Goal: Task Accomplishment & Management: Complete application form

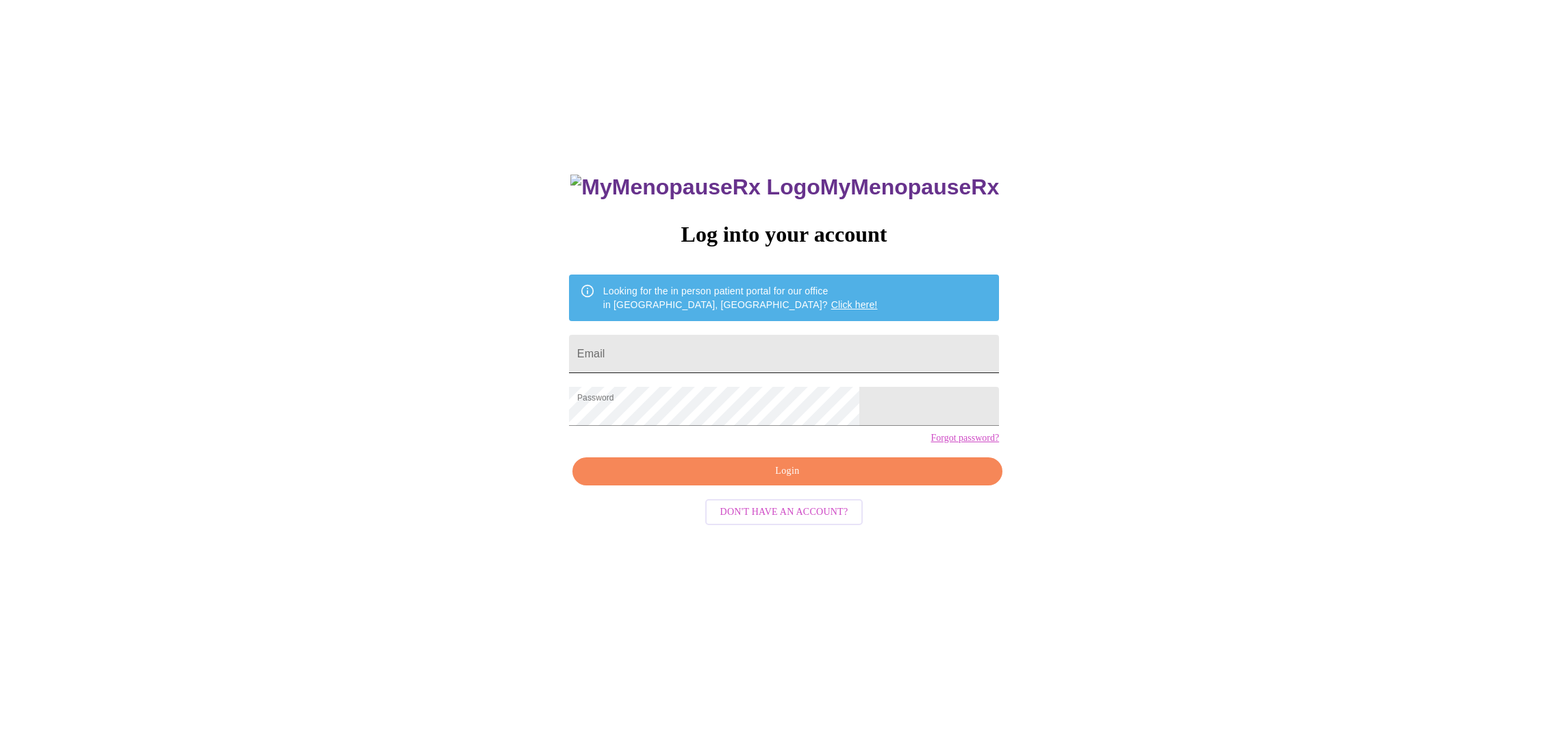
click at [803, 358] on input "Email" at bounding box center [784, 354] width 430 height 39
type input "[EMAIL_ADDRESS][DOMAIN_NAME]"
click at [787, 480] on span "Login" at bounding box center [787, 472] width 398 height 17
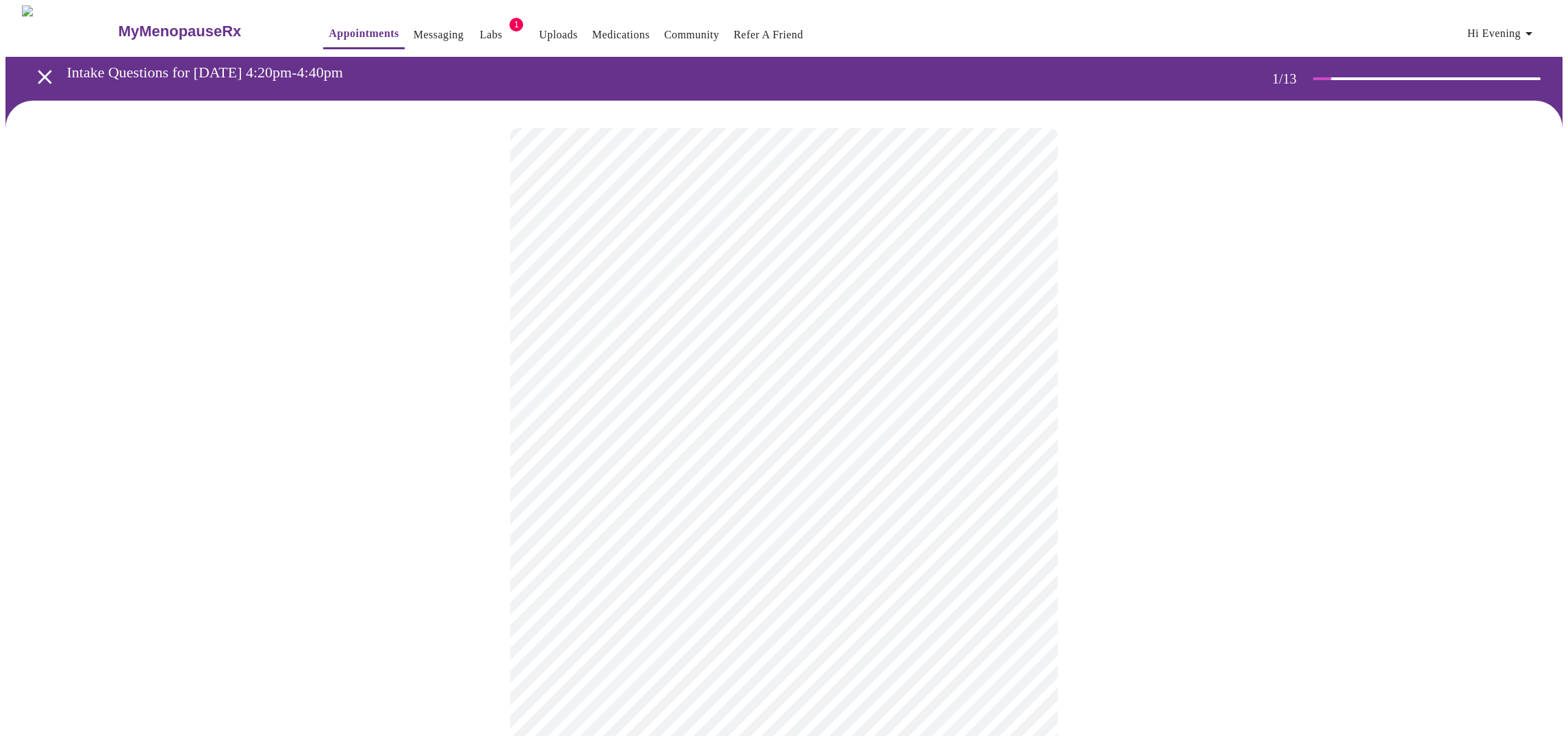
click at [805, 304] on body "MyMenopauseRx Appointments Messaging Labs 1 Uploads Medications Community Refer…" at bounding box center [784, 646] width 1557 height 1280
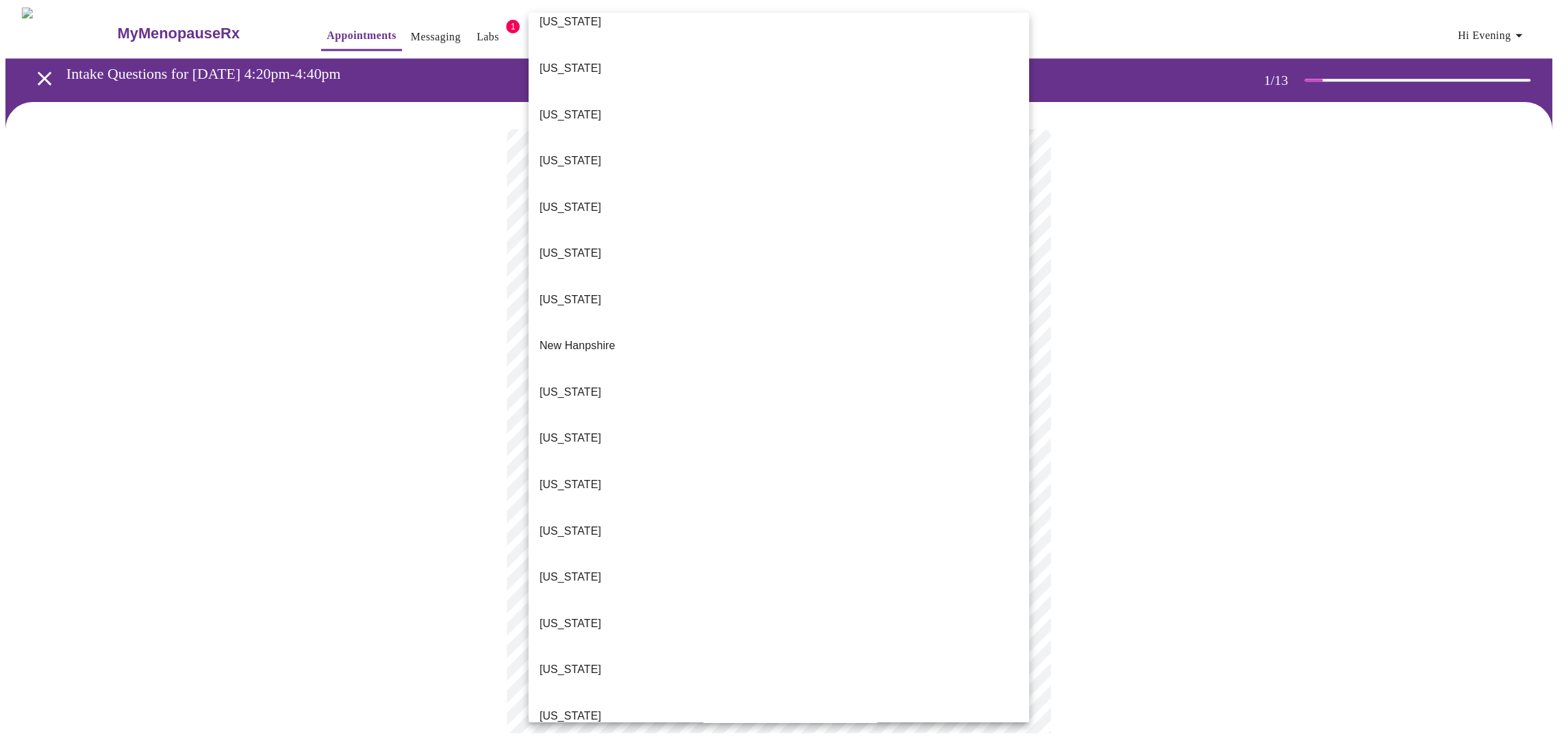
scroll to position [1054, 0]
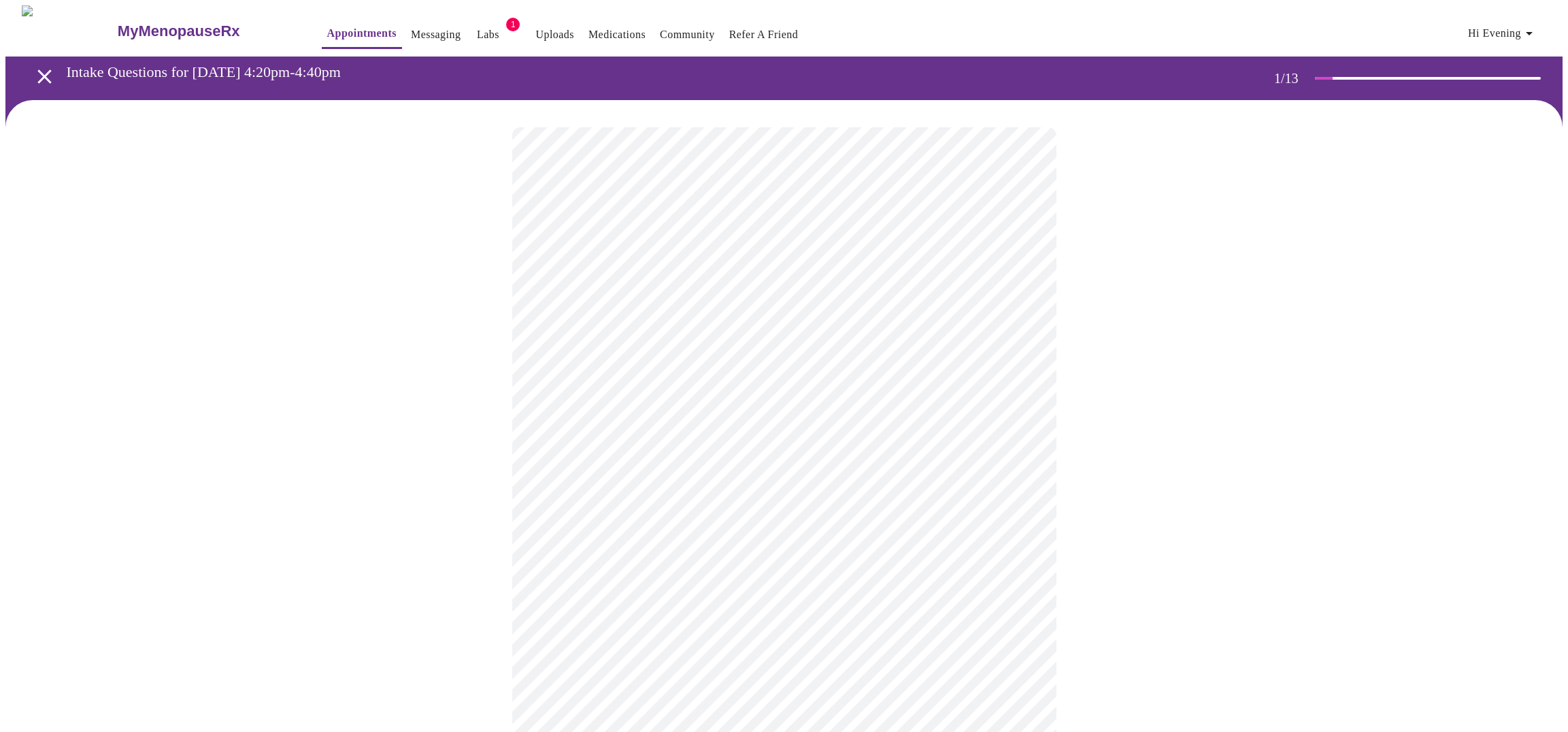
click at [649, 400] on body "MyMenopauseRx Appointments Messaging Labs 1 Uploads Medications Community Refer…" at bounding box center [784, 638] width 1557 height 1265
click at [594, 459] on li "Return" at bounding box center [779, 462] width 501 height 25
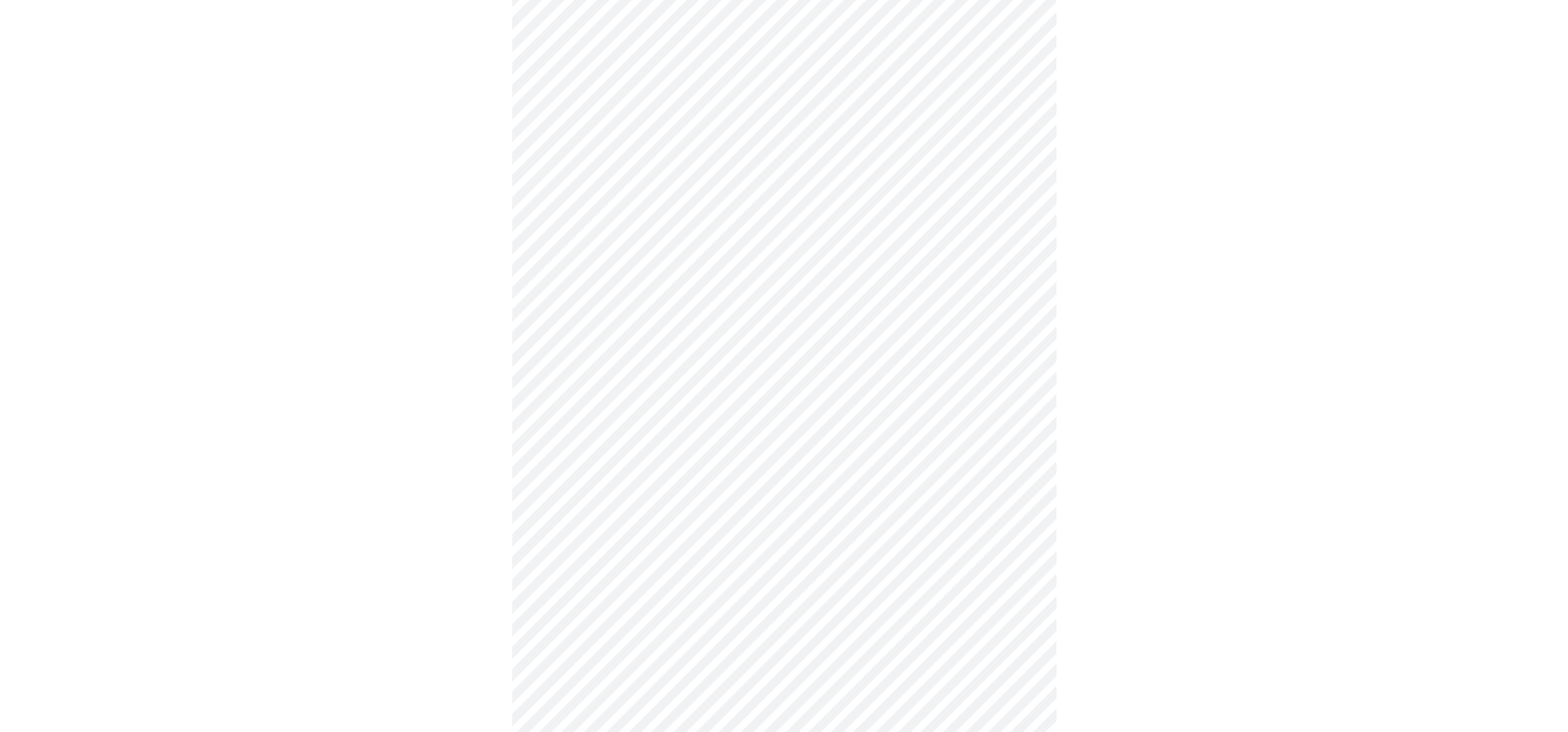
scroll to position [514, 0]
click at [979, 538] on body "MyMenopauseRx Appointments Messaging Labs 1 Uploads Medications Community Refer…" at bounding box center [784, 113] width 1557 height 1246
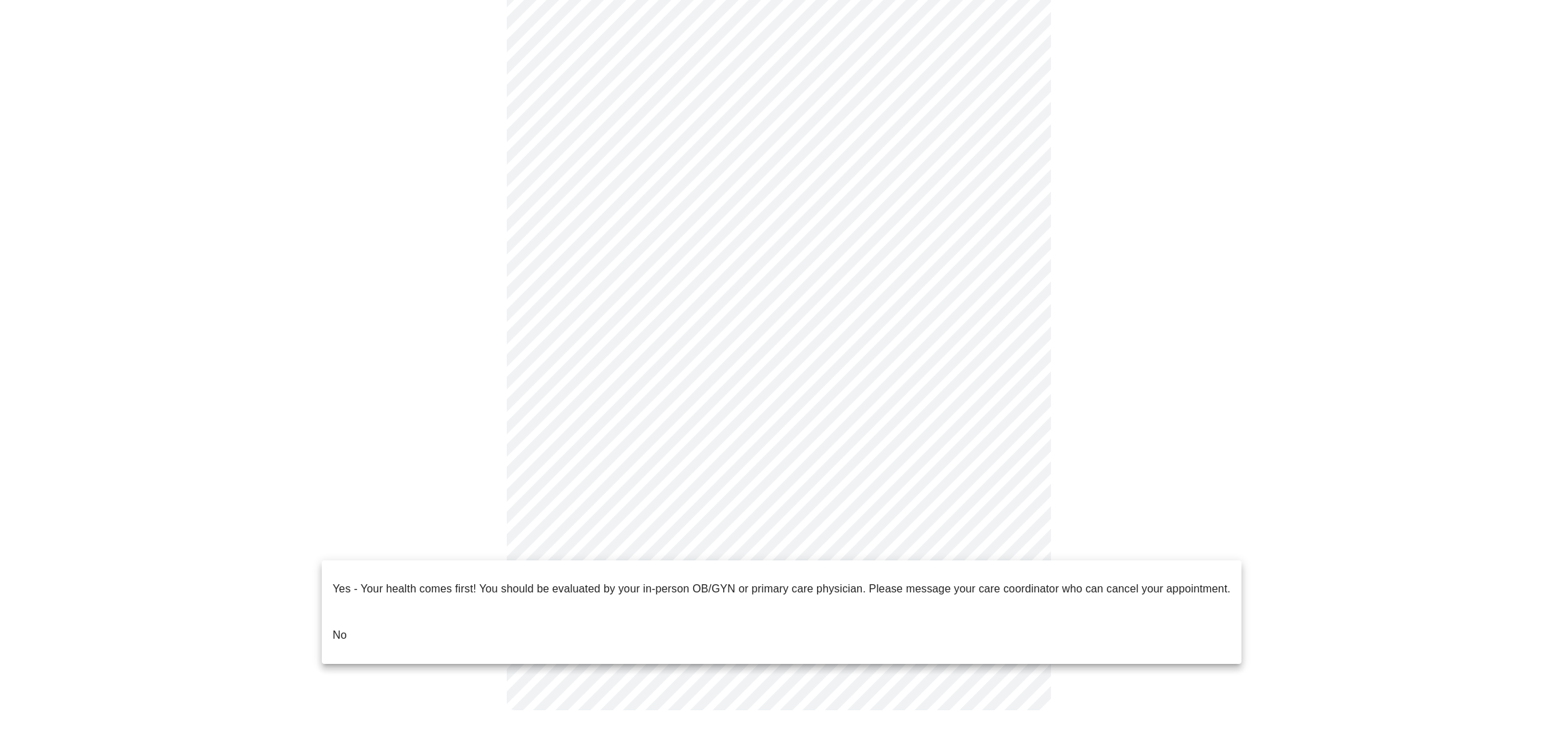
click at [370, 622] on li "No" at bounding box center [781, 635] width 919 height 46
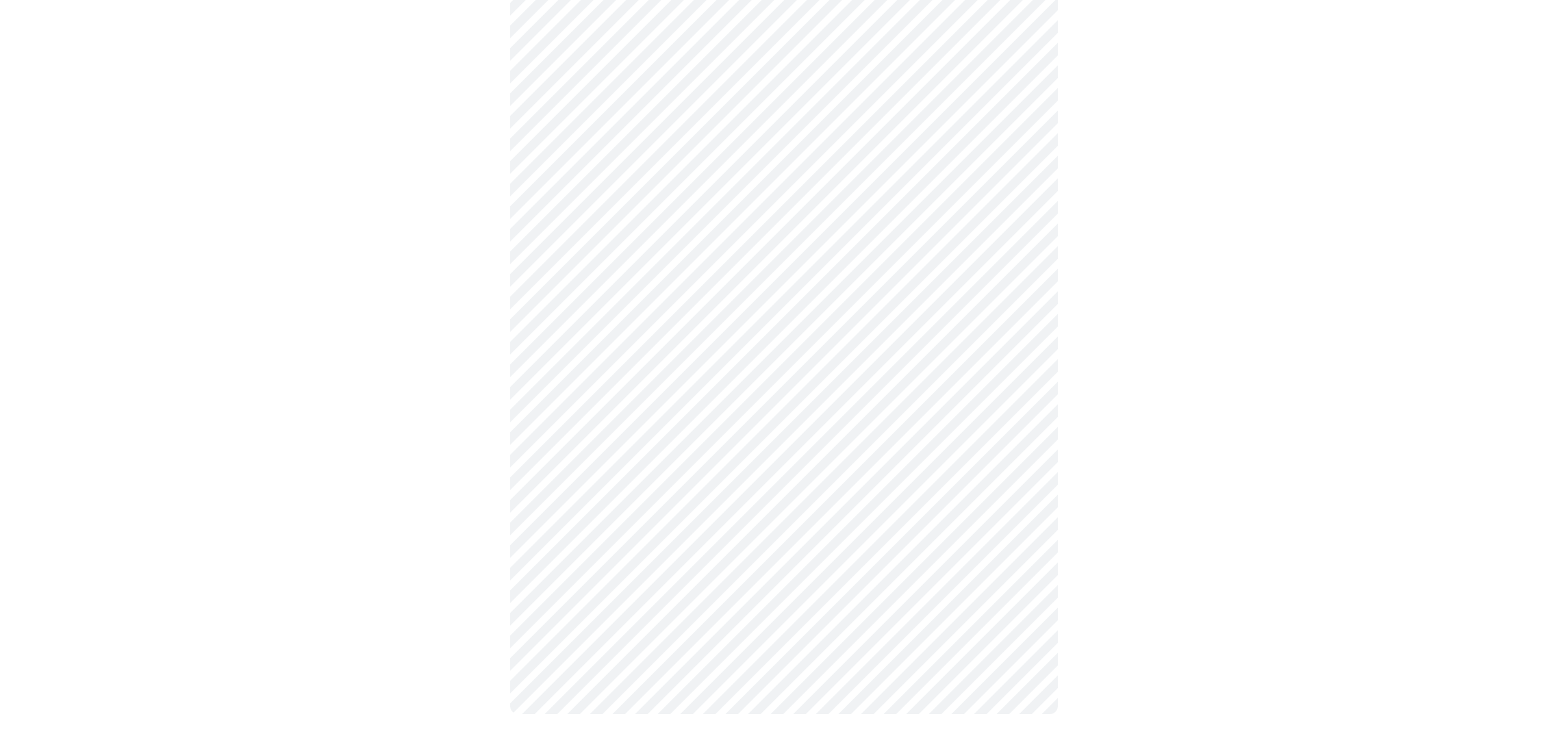
scroll to position [0, 0]
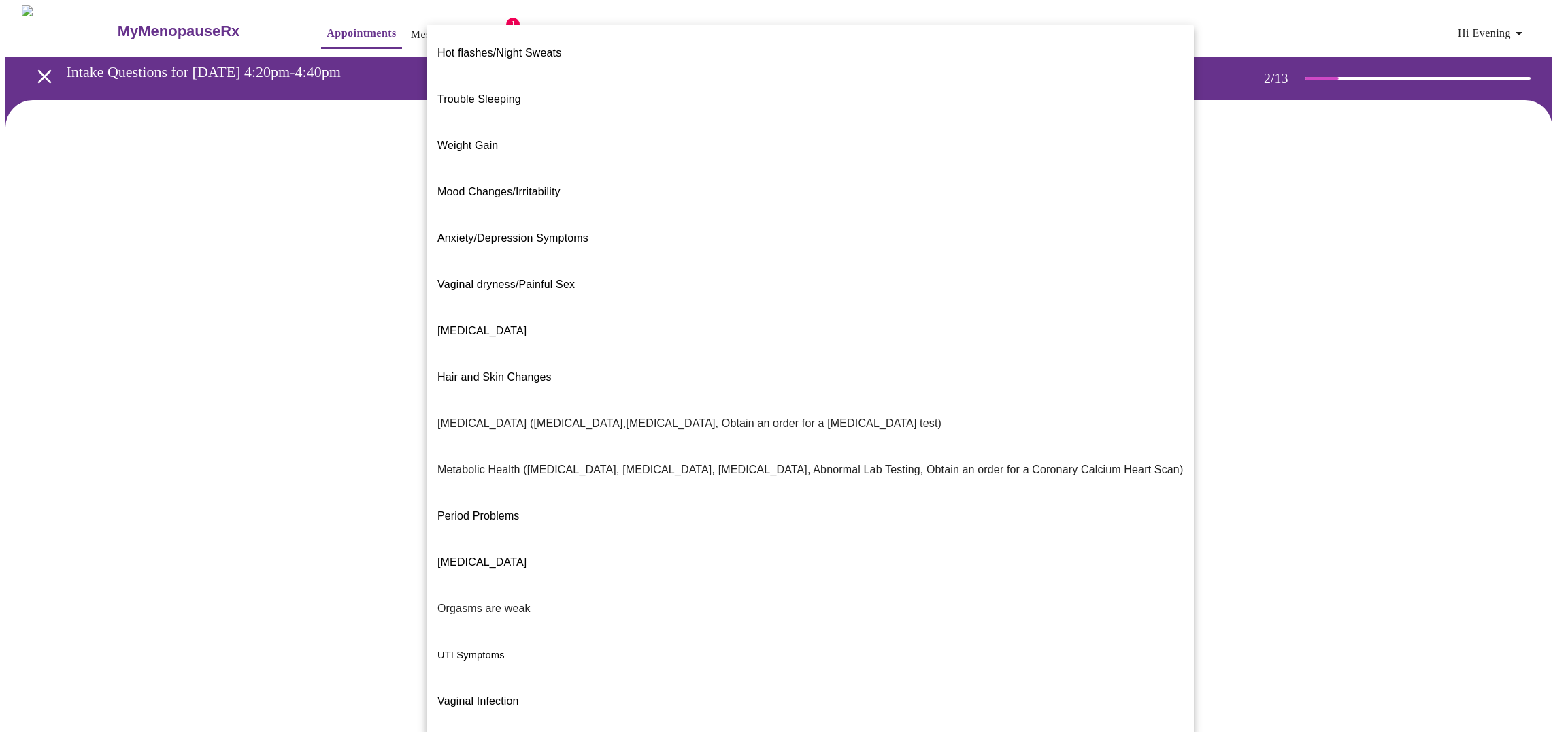
click at [810, 275] on body "MyMenopauseRx Appointments Messaging Labs 1 Uploads Medications Community Refer…" at bounding box center [784, 418] width 1557 height 824
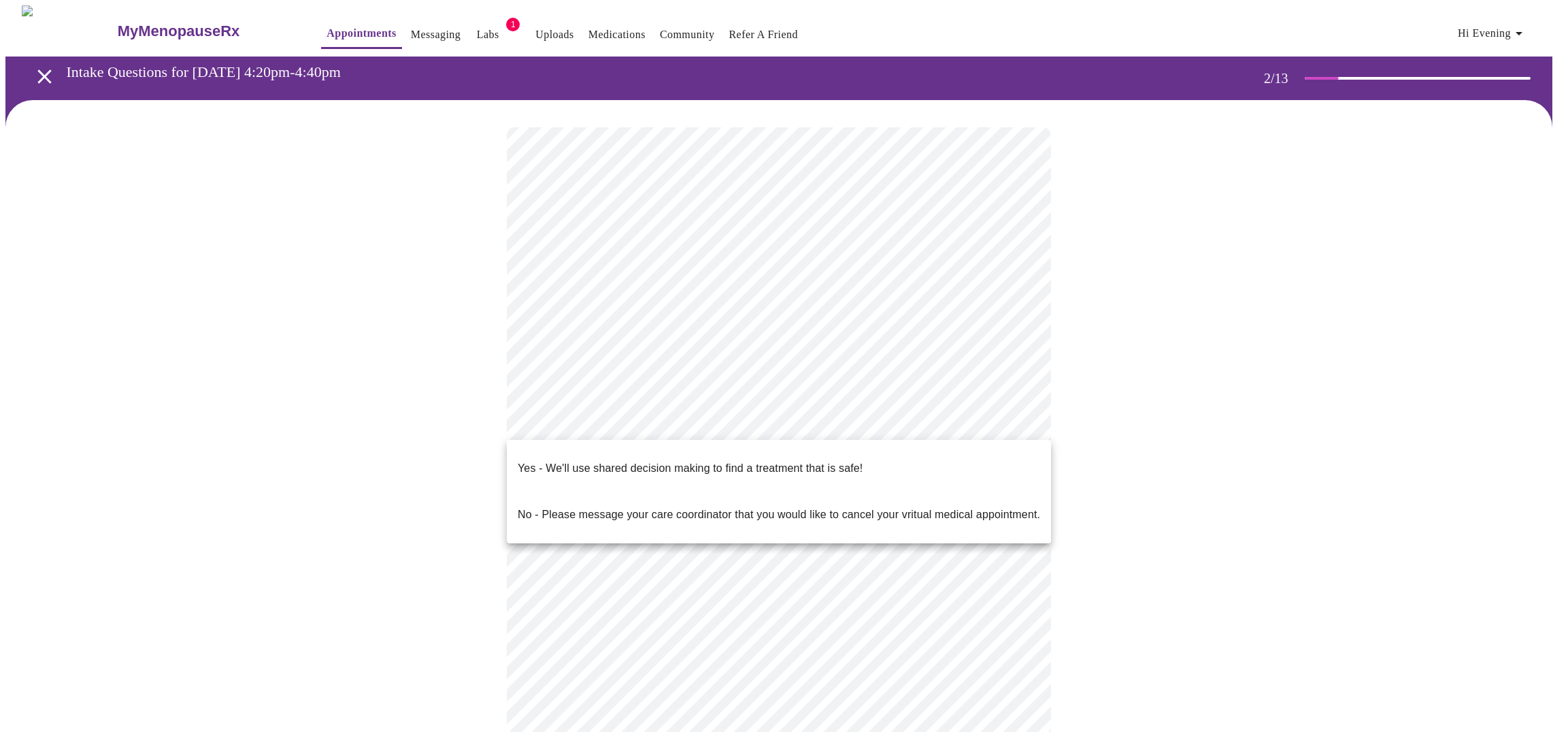
click at [667, 422] on body "MyMenopauseRx Appointments Messaging Labs 1 Uploads Medications Community Refer…" at bounding box center [784, 413] width 1557 height 816
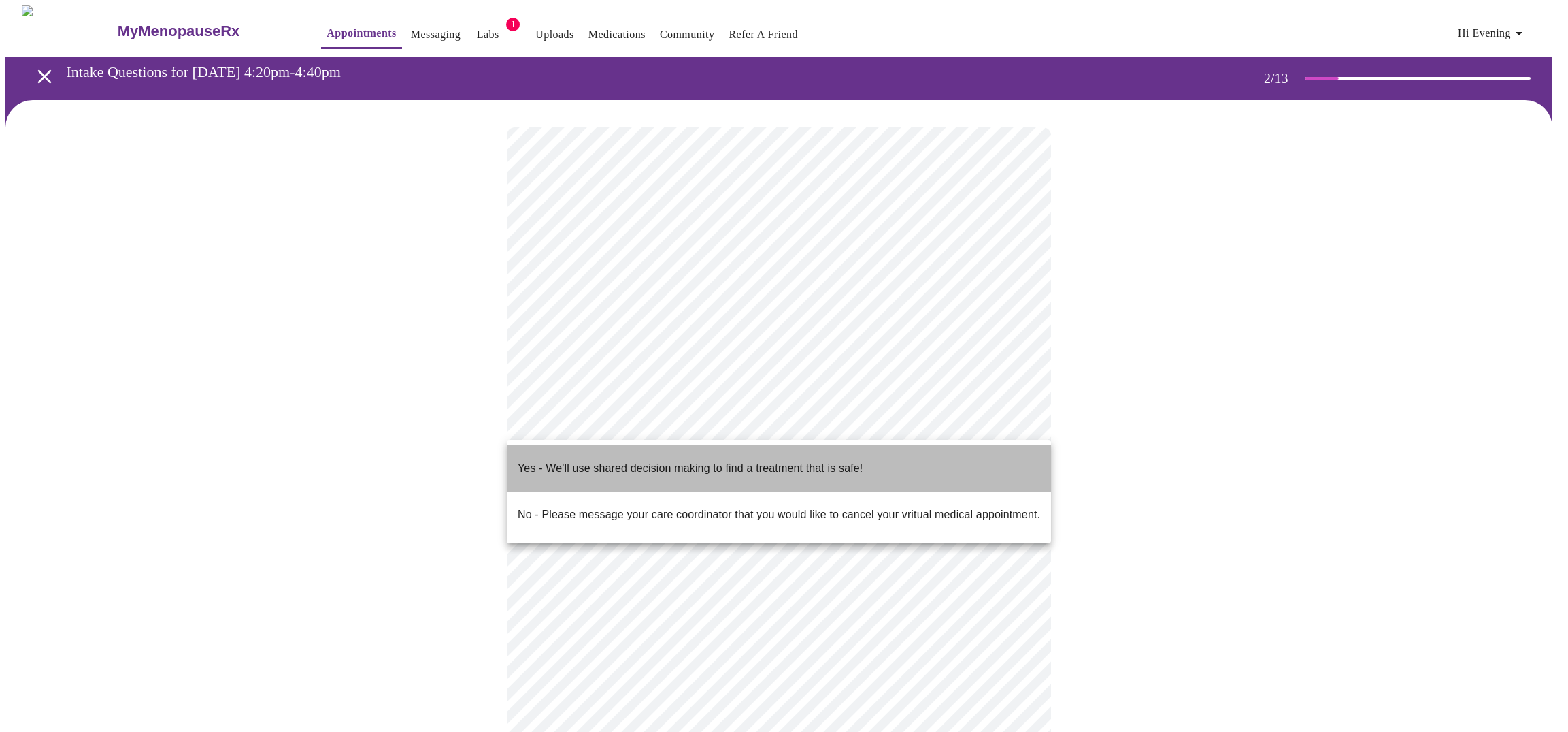
click at [657, 463] on p "Yes - We'll use shared decision making to find a treatment that is safe!" at bounding box center [690, 468] width 345 height 17
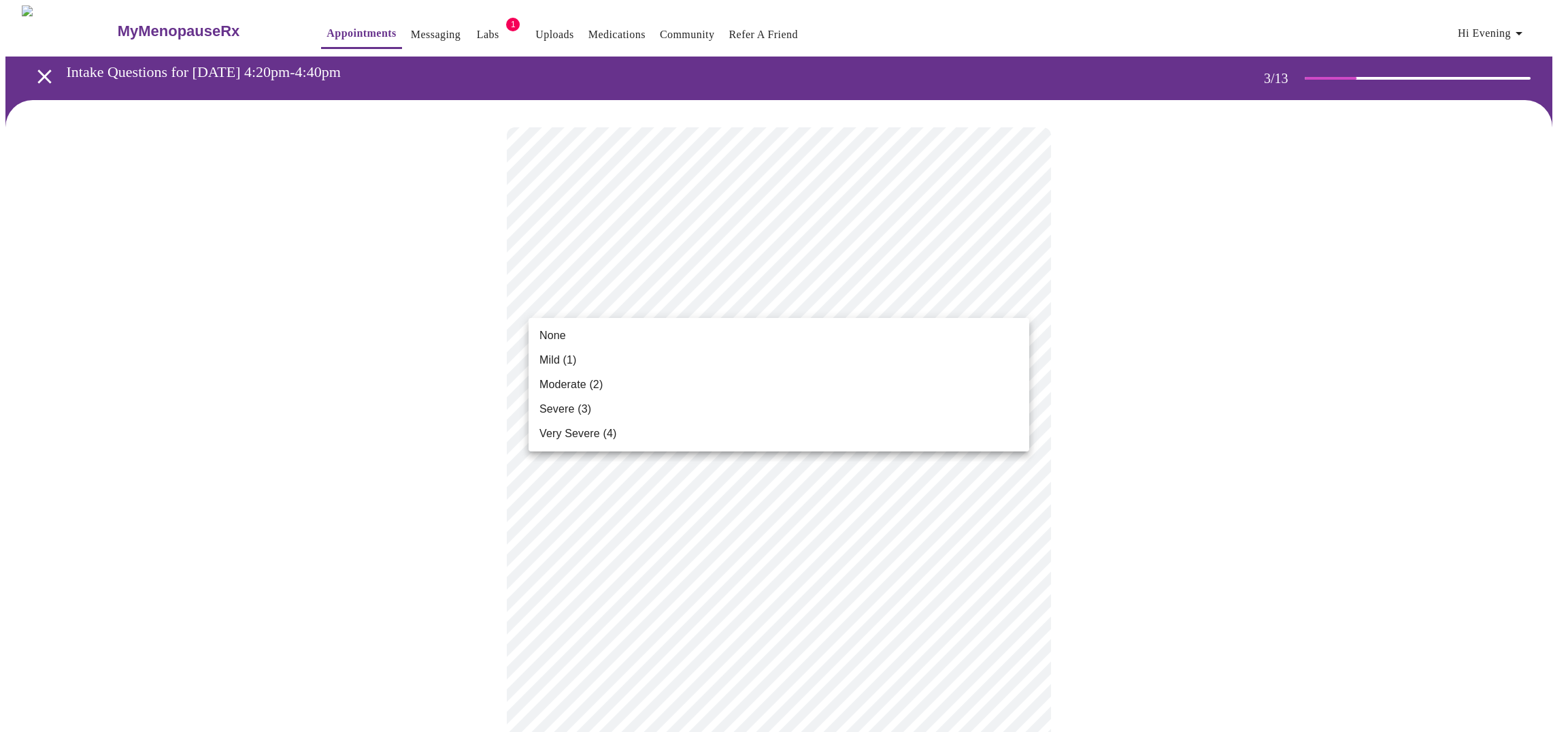
drag, startPoint x: 711, startPoint y: 330, endPoint x: 708, endPoint y: 358, distance: 28.2
click at [708, 358] on ul "None Mild (1) Moderate (2) Severe (3) Very Severe (4)" at bounding box center [779, 384] width 501 height 134
click at [618, 366] on li "Mild (1)" at bounding box center [779, 360] width 501 height 25
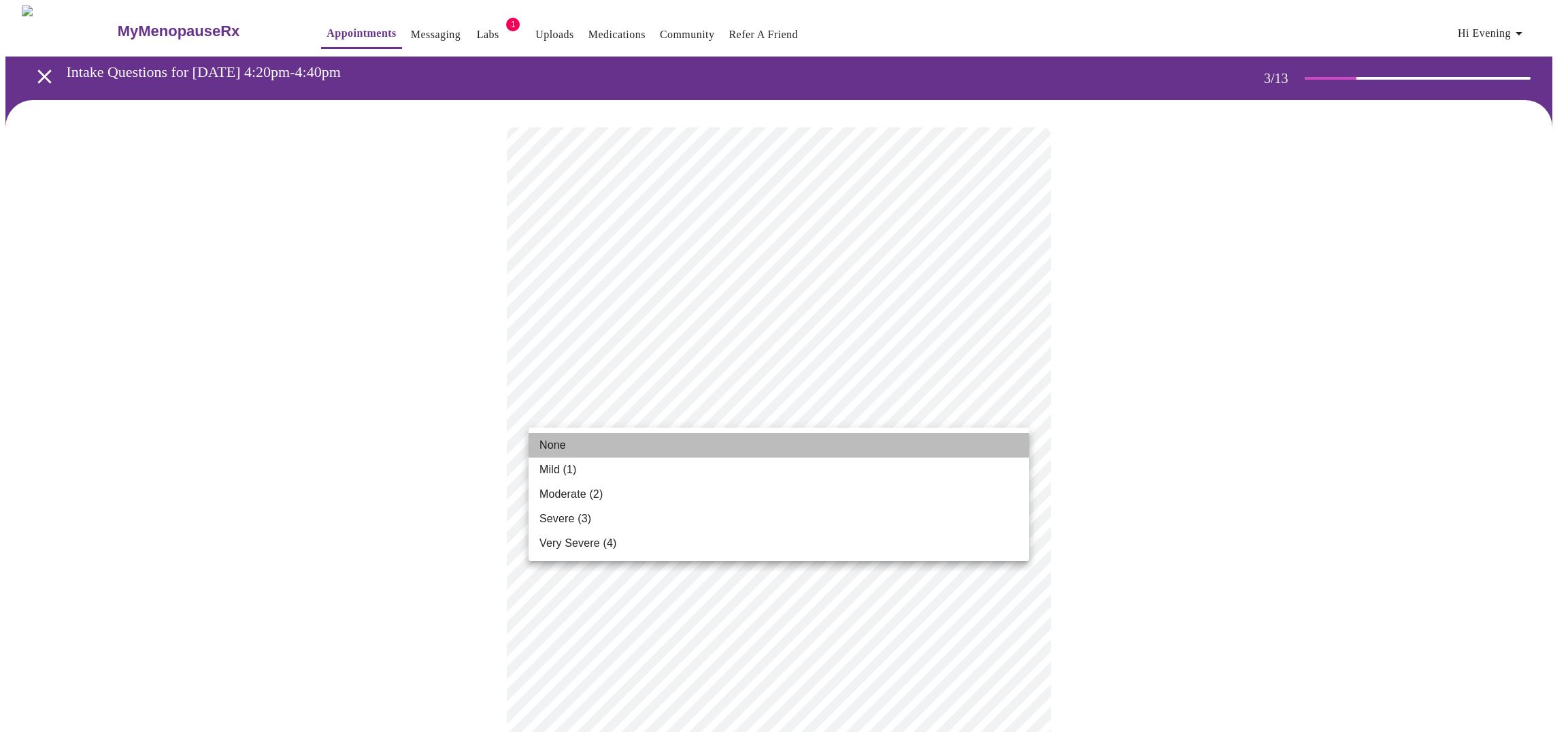
click at [763, 442] on li "None" at bounding box center [779, 445] width 501 height 25
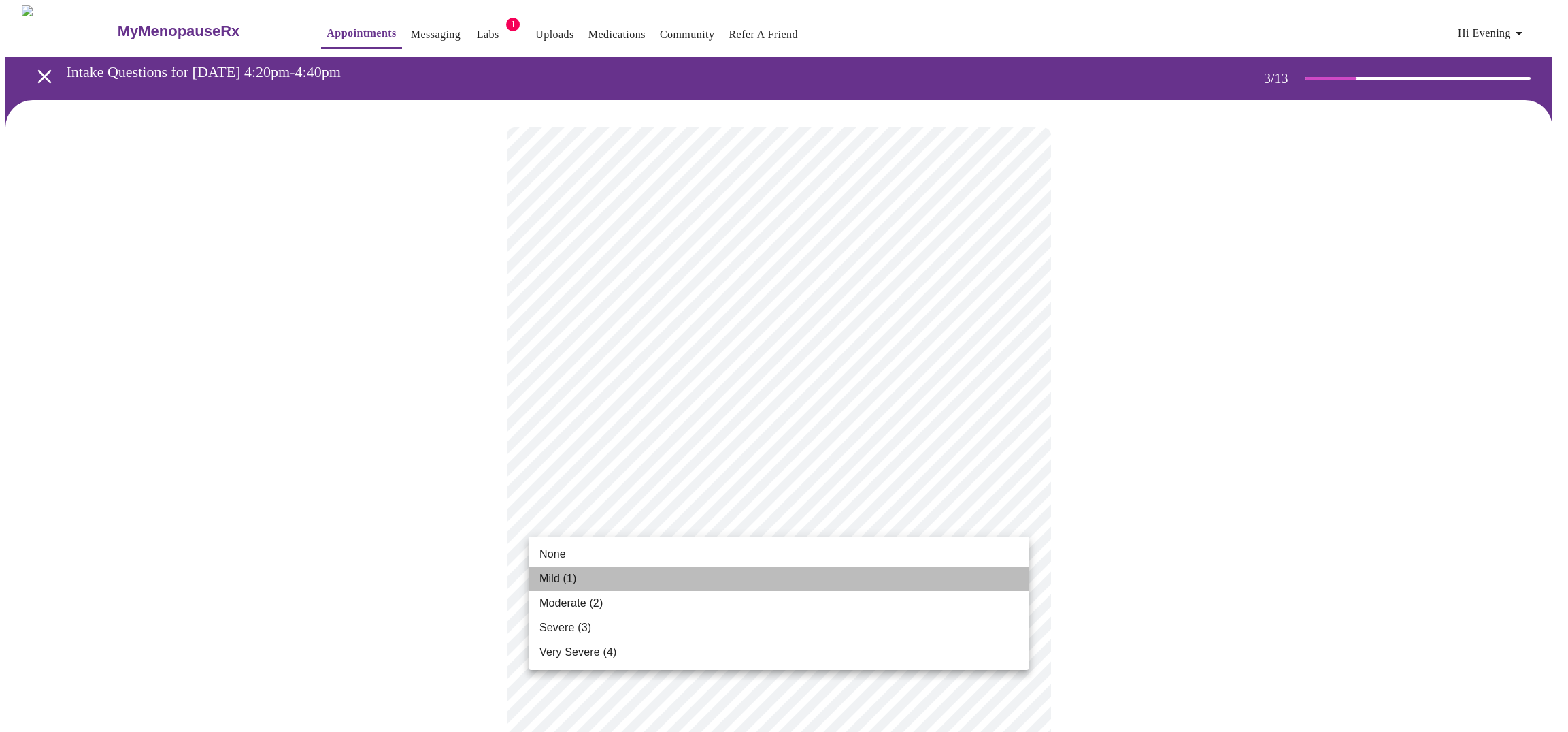
click at [711, 584] on li "Mild (1)" at bounding box center [779, 579] width 501 height 25
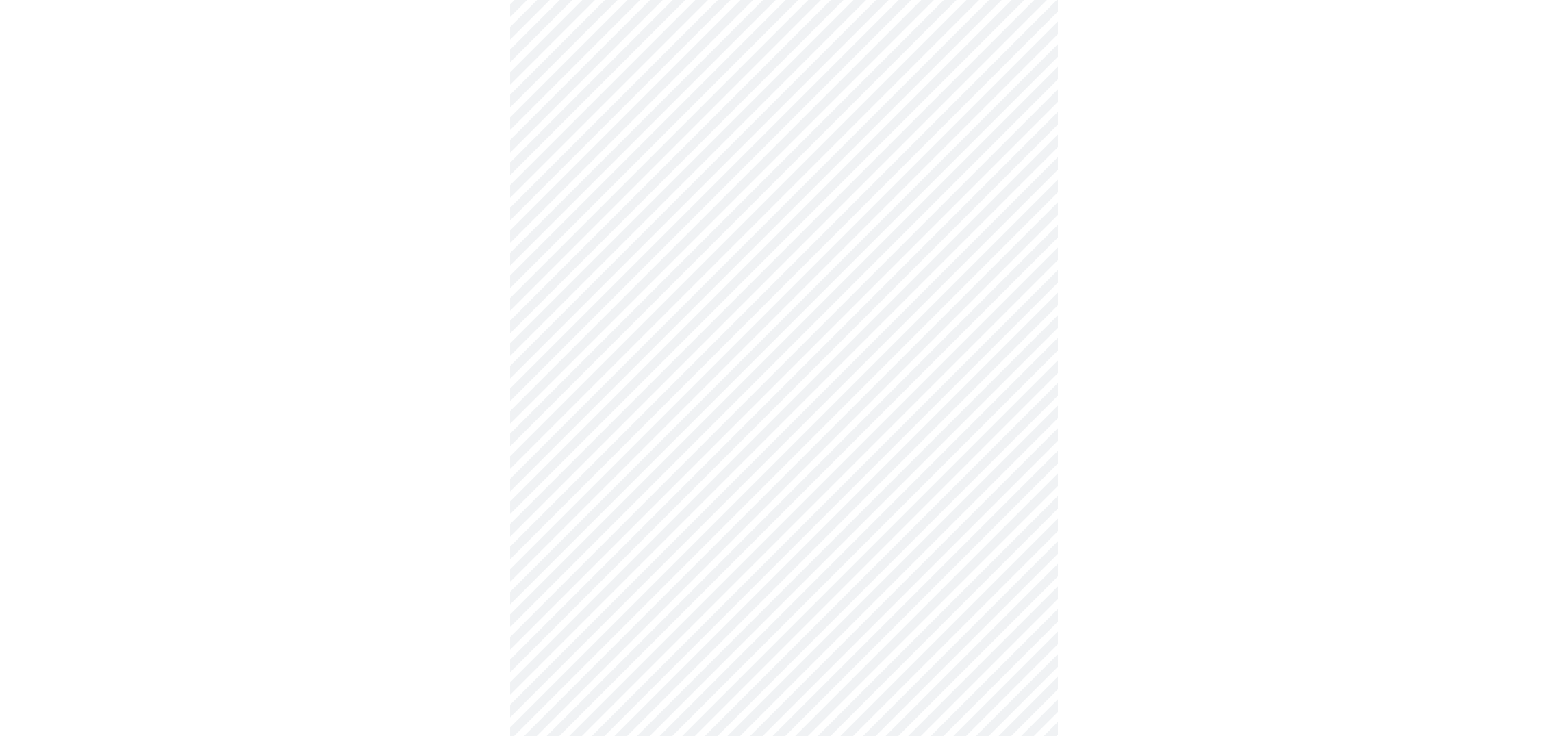
scroll to position [421, 0]
click at [723, 207] on body "MyMenopauseRx Appointments Messaging Labs 1 Uploads Medications Community Refer…" at bounding box center [784, 477] width 1557 height 1786
click at [659, 246] on li "None" at bounding box center [784, 246] width 504 height 25
click at [725, 300] on body "MyMenopauseRx Appointments Messaging Labs 1 Uploads Medications Community Refer…" at bounding box center [784, 468] width 1557 height 1767
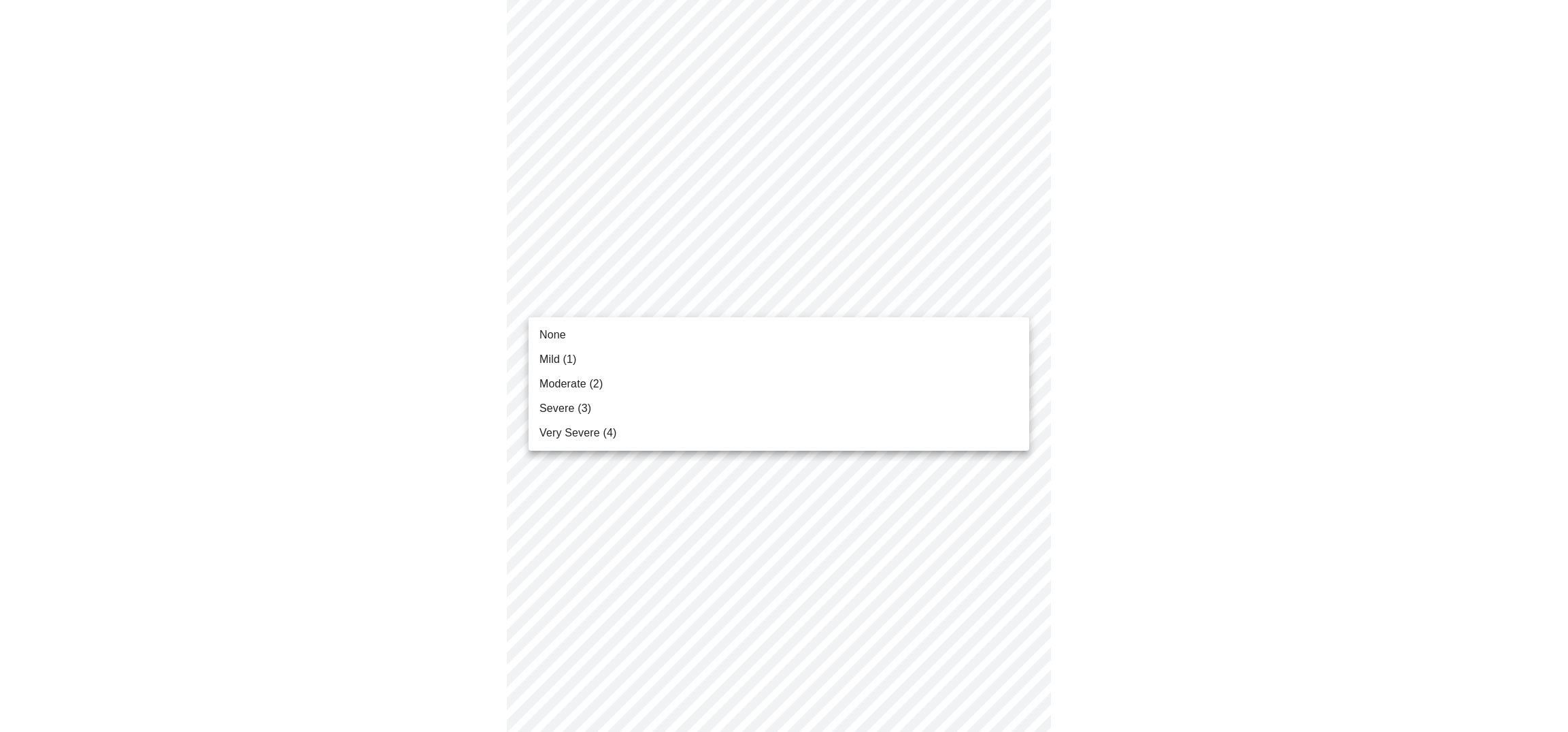
click at [594, 329] on li "None" at bounding box center [779, 335] width 501 height 25
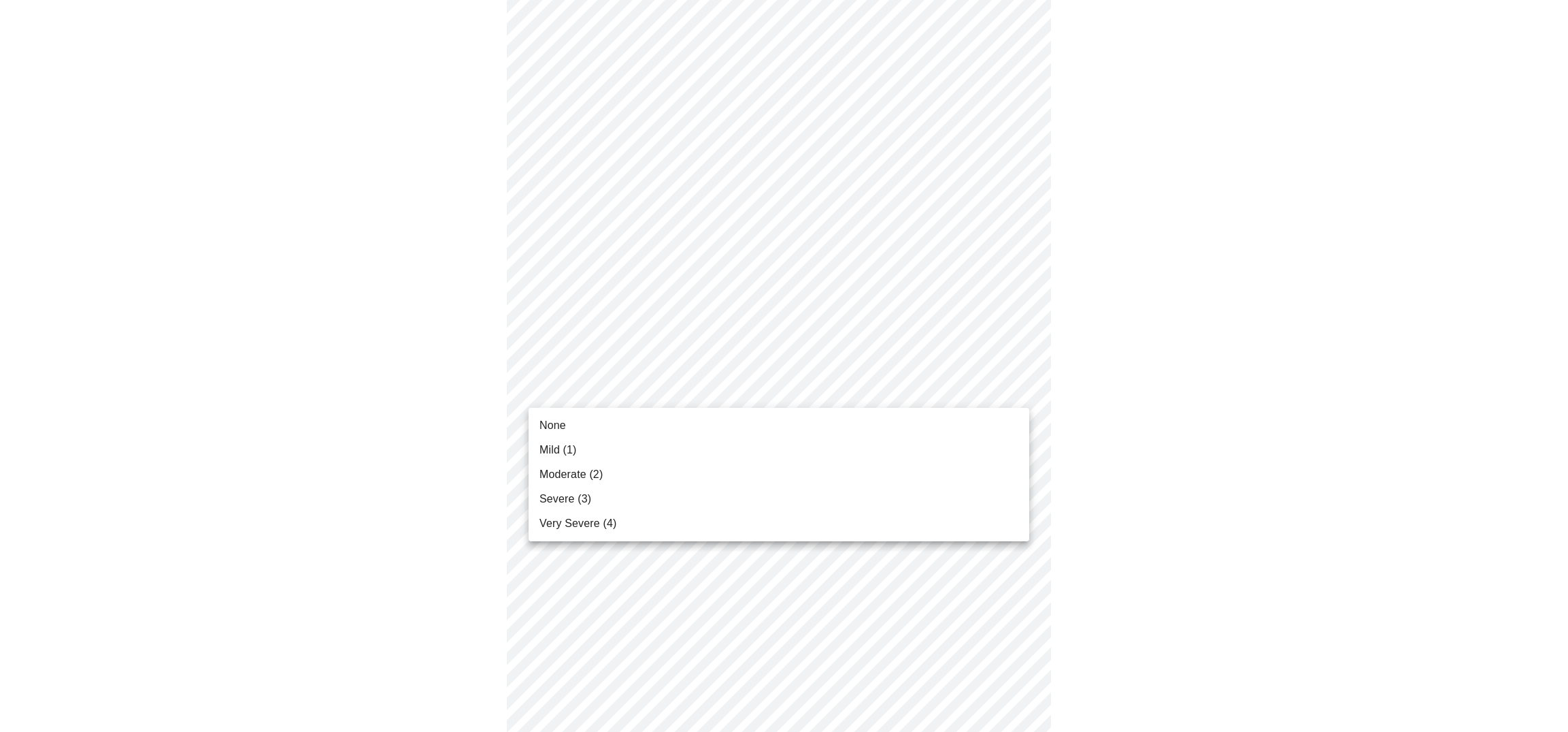
click at [735, 386] on body "MyMenopauseRx Appointments Messaging Labs 1 Uploads Medications Community Refer…" at bounding box center [784, 456] width 1557 height 1739
click at [570, 422] on li "None" at bounding box center [779, 426] width 501 height 25
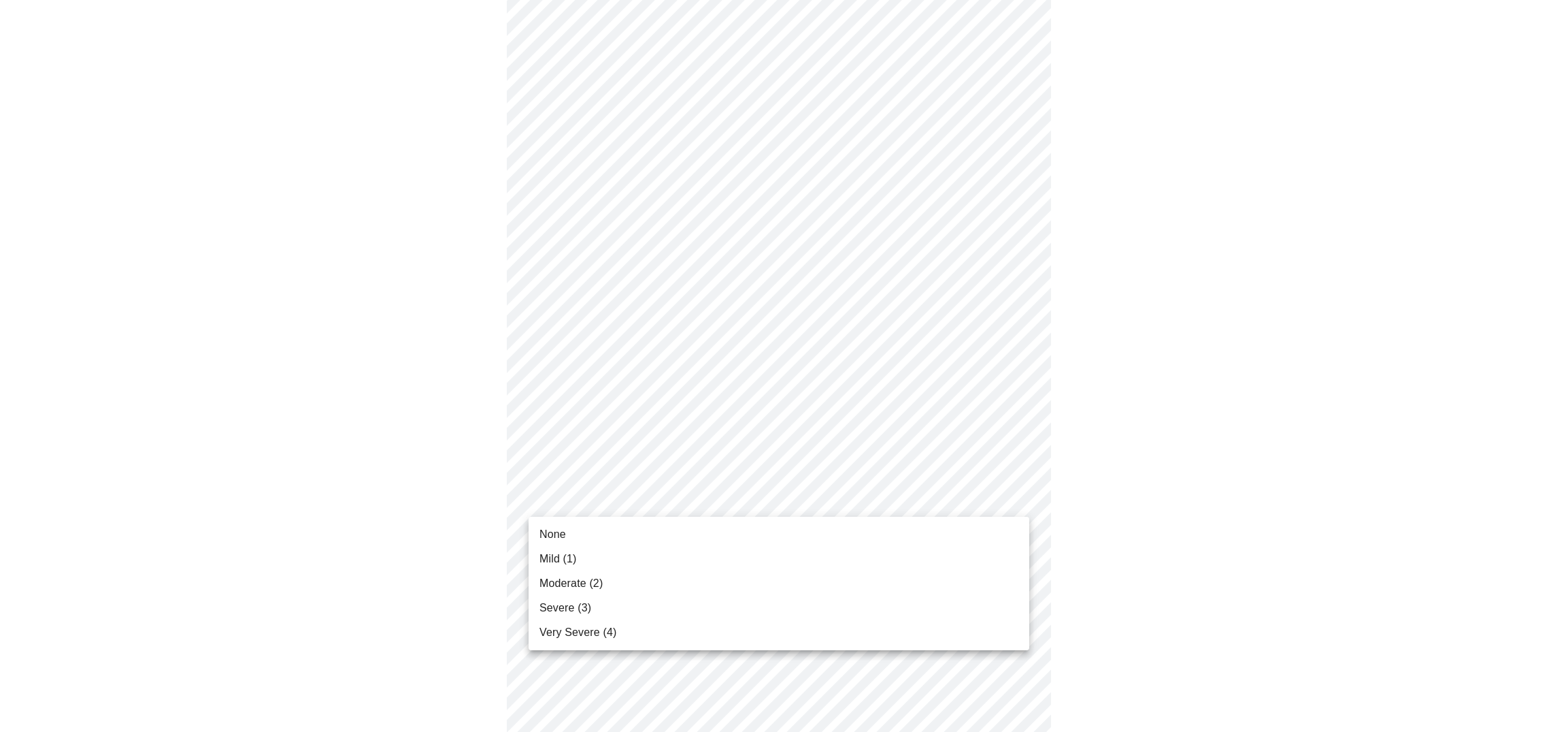
click at [727, 501] on body "MyMenopauseRx Appointments Messaging Labs 1 Uploads Medications Community Refer…" at bounding box center [784, 446] width 1557 height 1719
click at [612, 530] on li "None" at bounding box center [779, 534] width 501 height 25
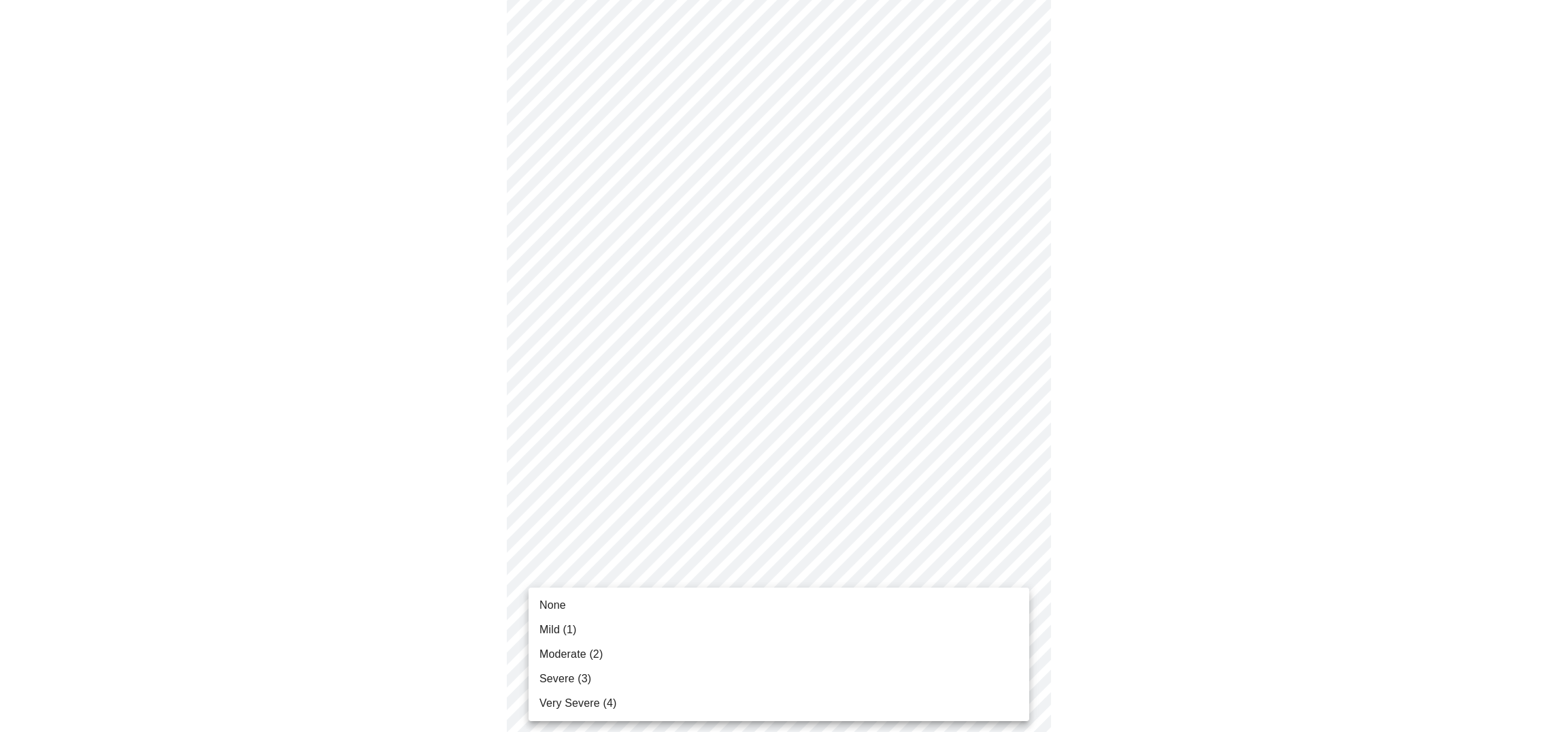
click at [812, 603] on body "MyMenopauseRx Appointments Messaging Labs 1 Uploads Medications Community Refer…" at bounding box center [784, 436] width 1557 height 1700
click at [636, 608] on li "None" at bounding box center [779, 605] width 501 height 25
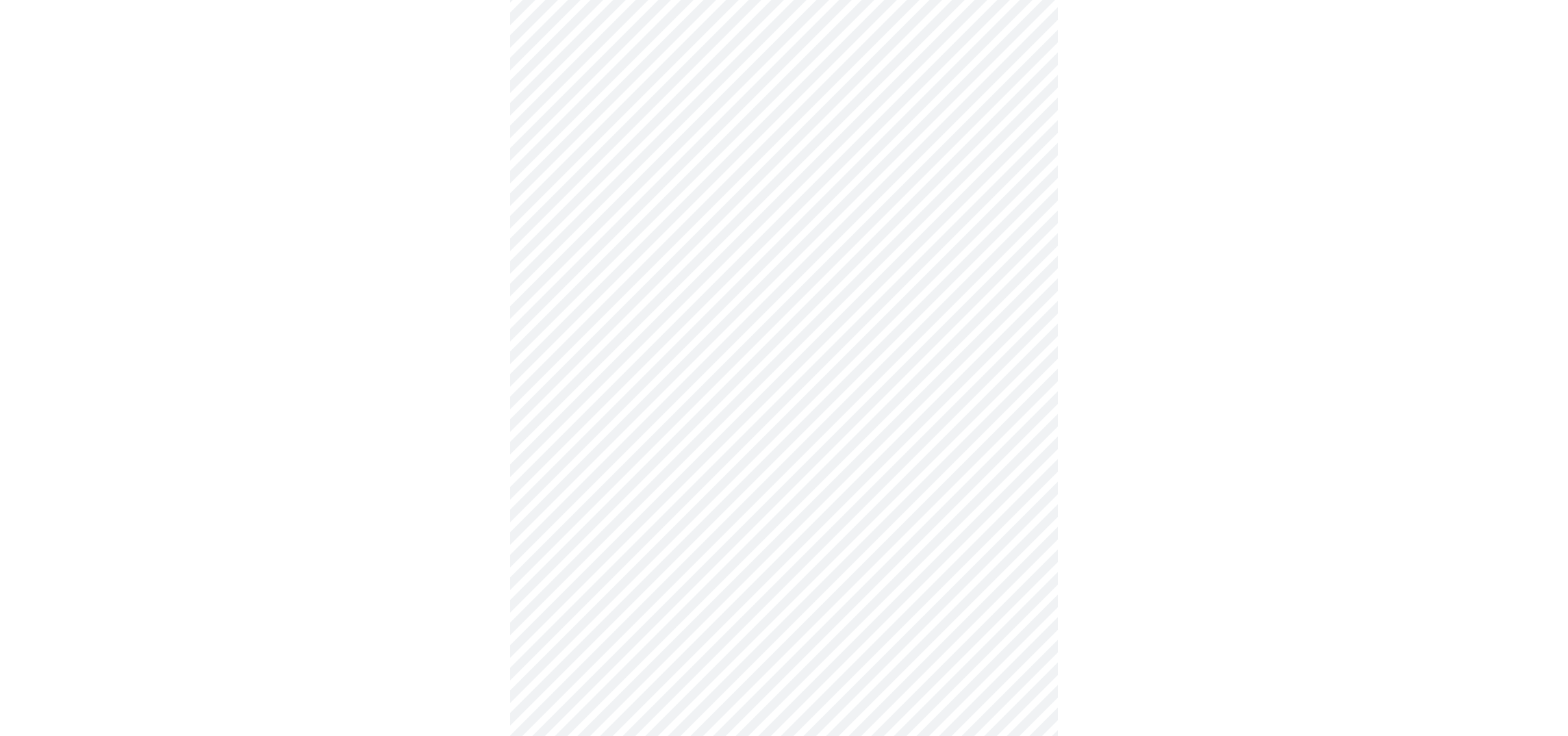
scroll to position [843, 0]
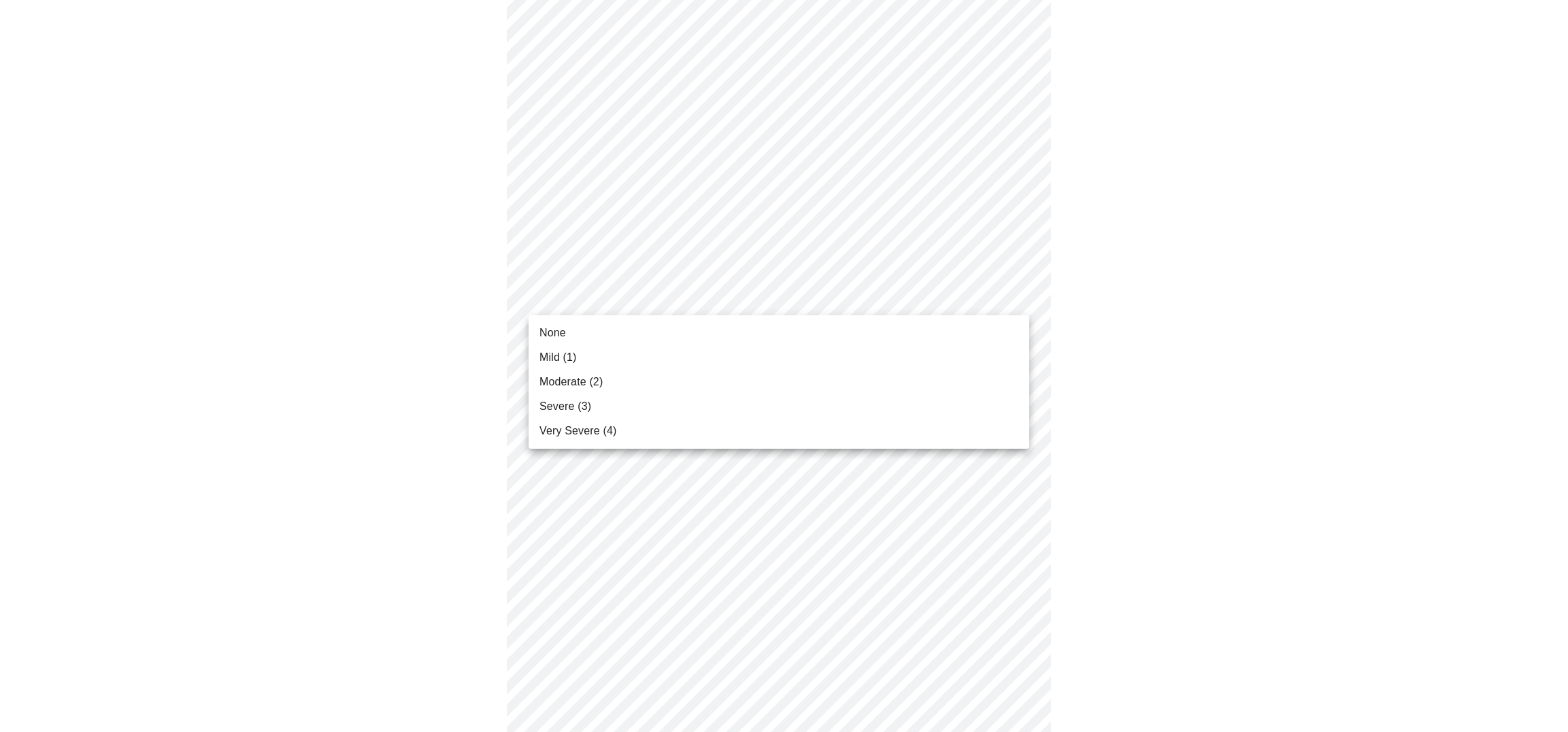
click at [691, 294] on body "MyMenopauseRx Appointments Messaging Labs 1 Uploads Medications Community Refer…" at bounding box center [784, 7] width 1557 height 1682
click at [590, 331] on li "None" at bounding box center [779, 333] width 501 height 25
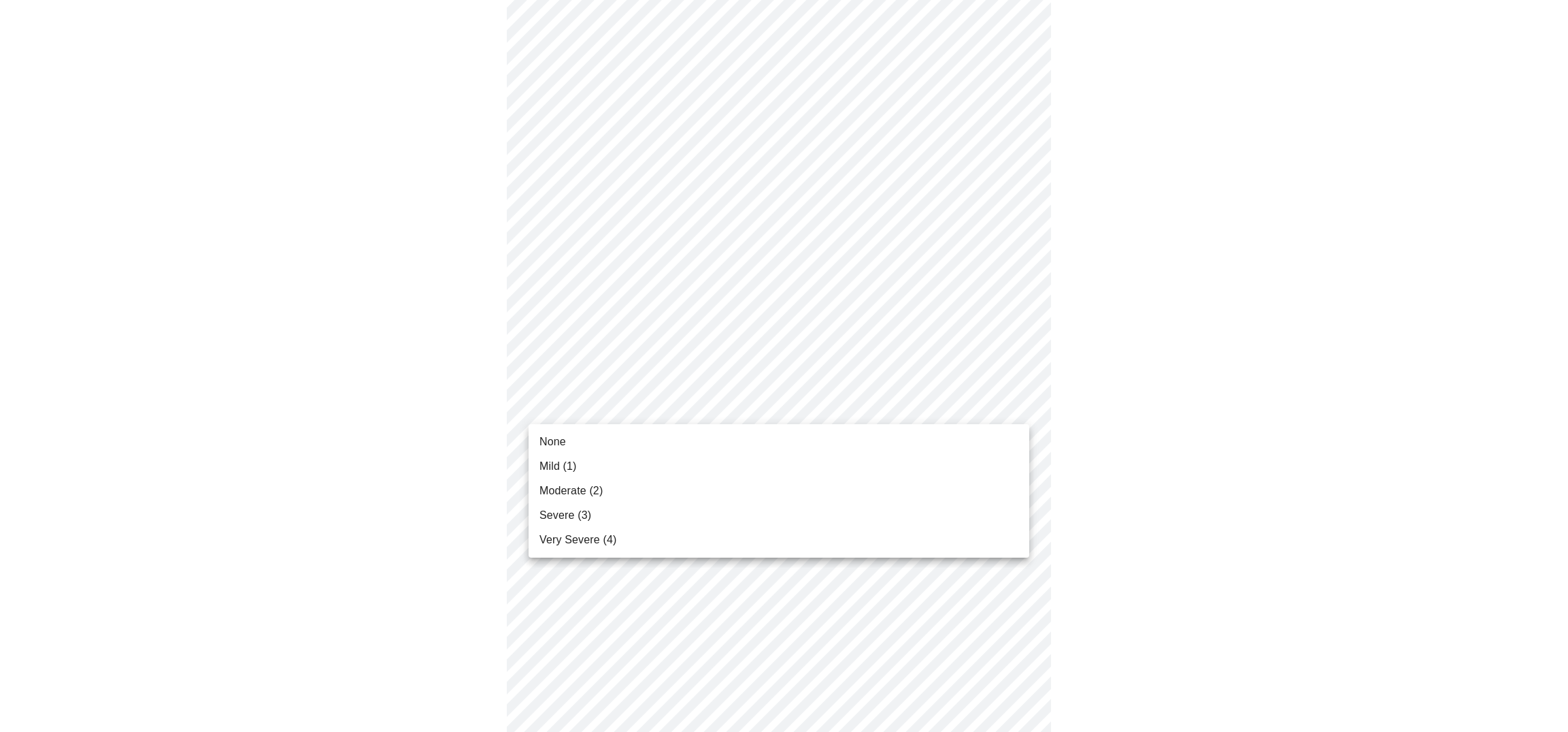
click at [596, 439] on li "None" at bounding box center [779, 442] width 501 height 25
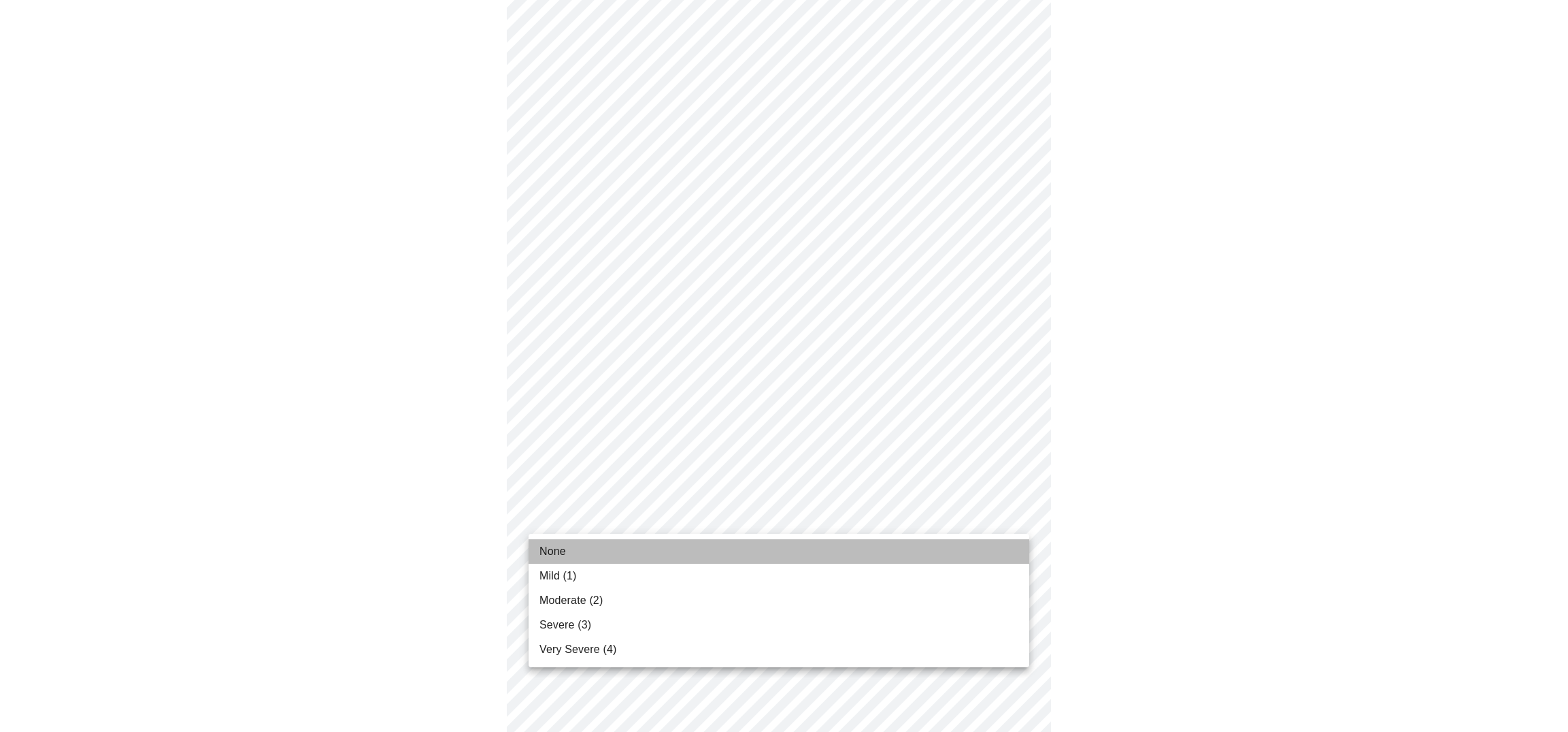
click at [673, 543] on li "None" at bounding box center [779, 551] width 501 height 25
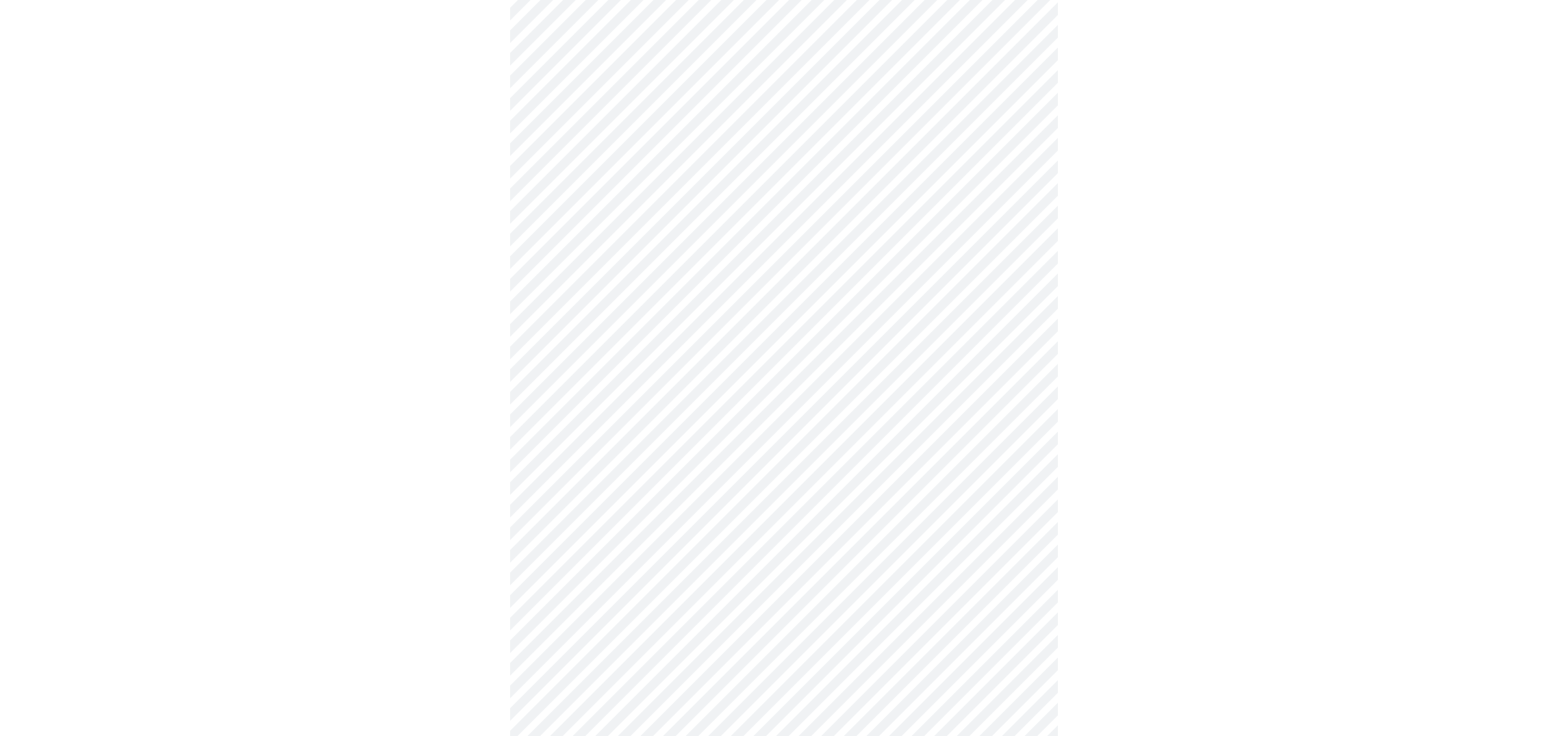
click at [1250, 597] on div at bounding box center [784, 26] width 1557 height 1537
click at [717, 567] on body "MyMenopauseRx Appointments Messaging Labs 1 Uploads Medications Community Refer…" at bounding box center [789, 407] width 1567 height 1372
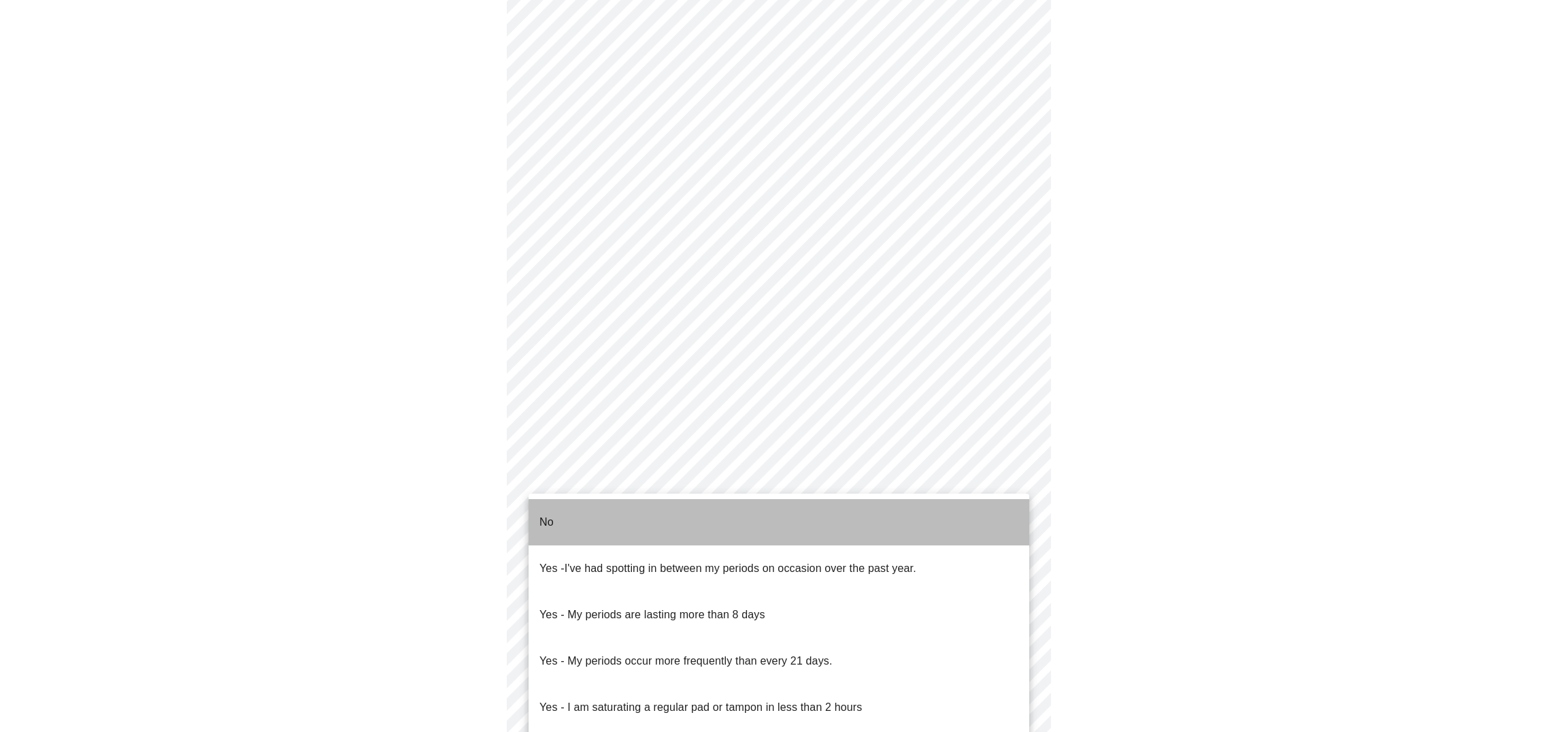
click at [672, 525] on li "No" at bounding box center [779, 522] width 501 height 46
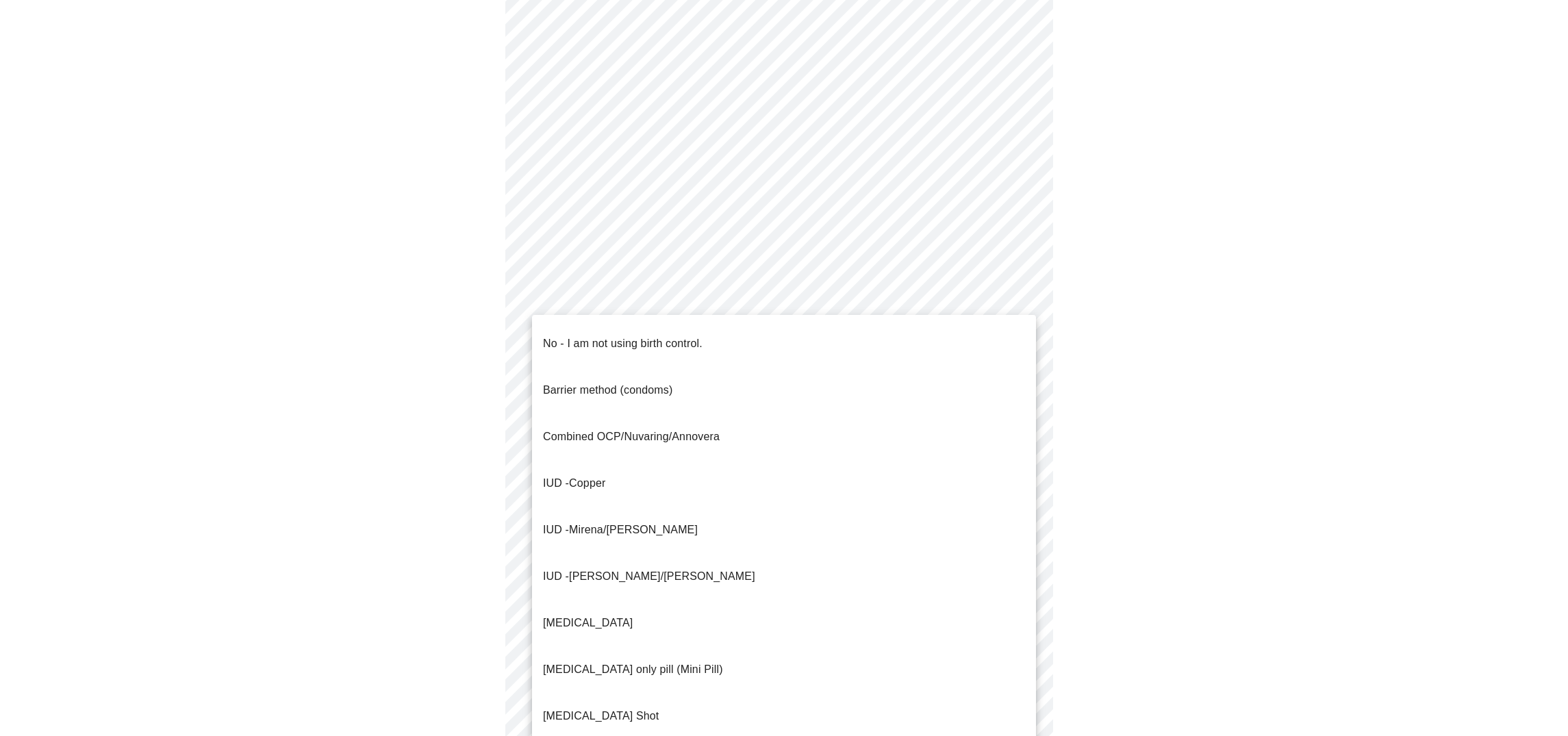
click at [698, 671] on body "MyMenopauseRx Appointments Messaging Labs 1 Uploads Medications Community Refer…" at bounding box center [784, 403] width 1557 height 1363
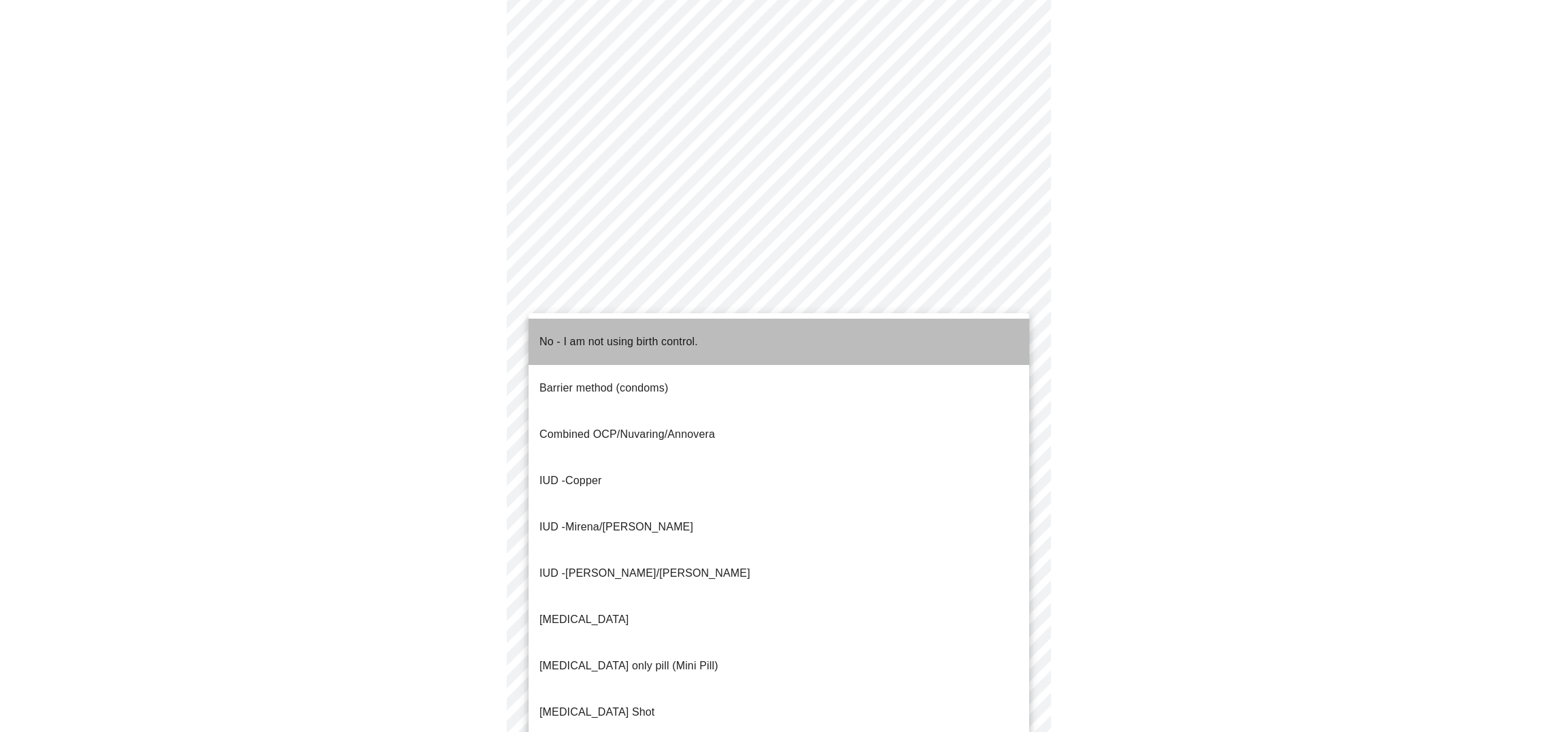
click at [662, 335] on p "No - I am not using birth control." at bounding box center [618, 342] width 158 height 17
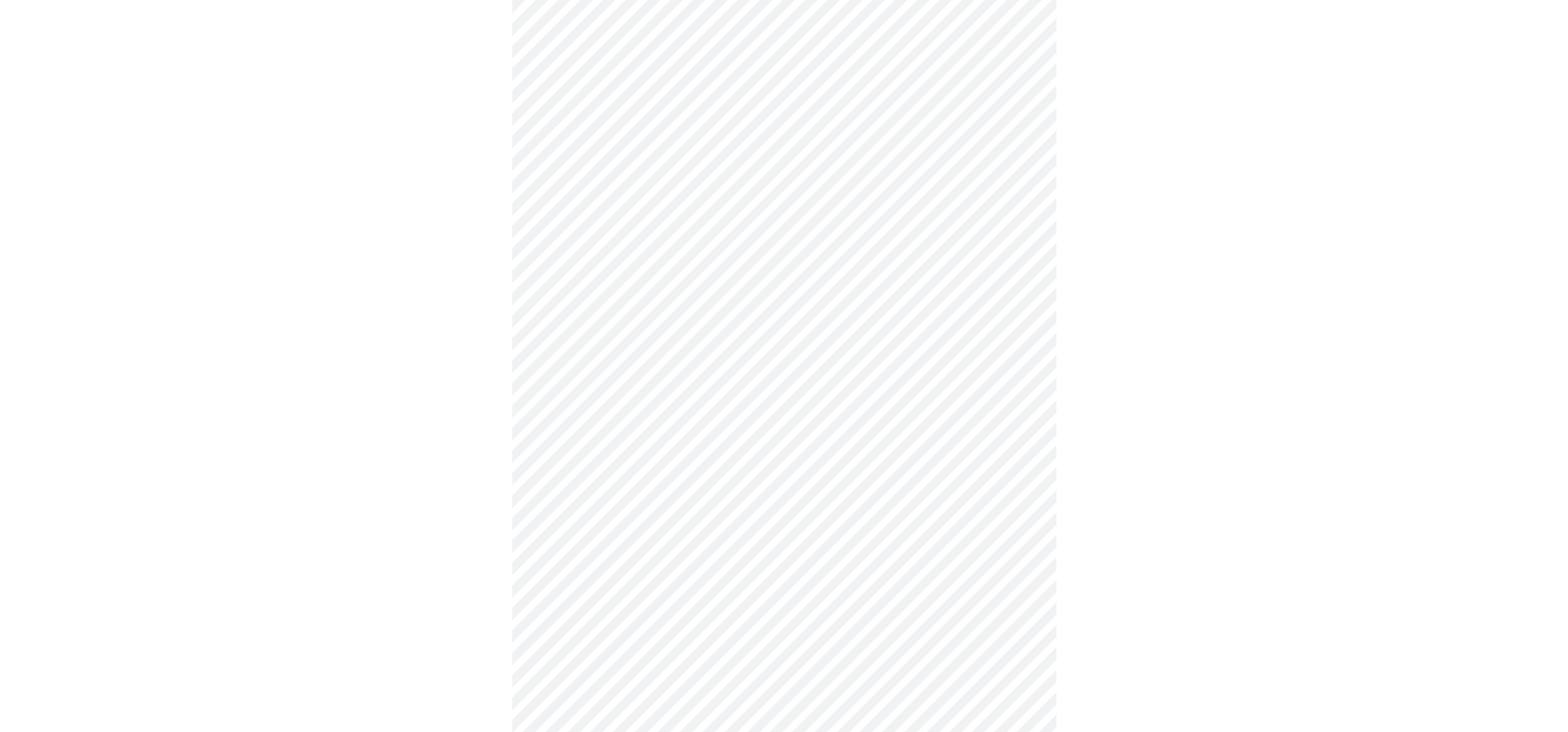
scroll to position [616, 0]
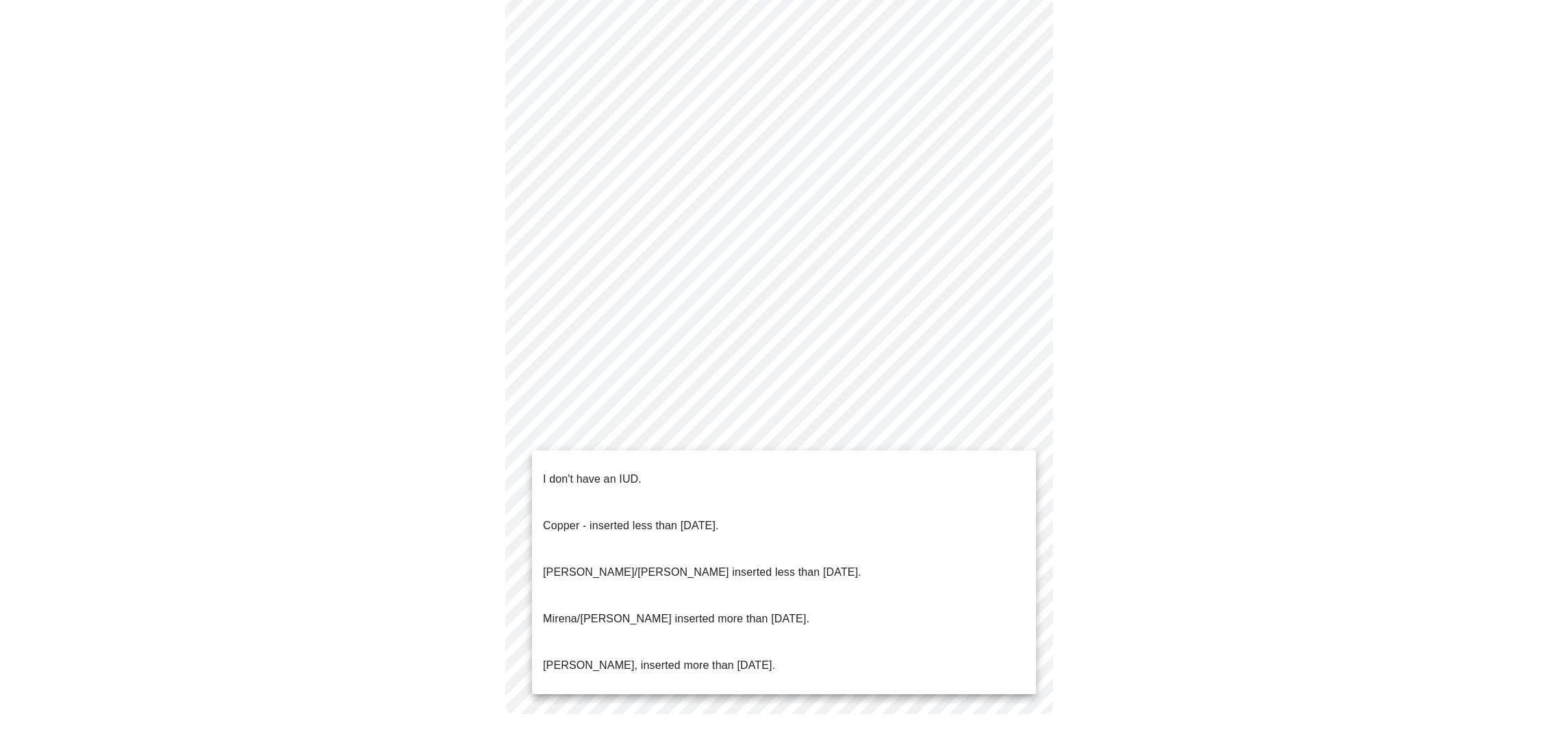
click at [879, 429] on body "MyMenopauseRx Appointments Messaging Labs 1 Uploads Medications Community Refer…" at bounding box center [784, 63] width 1557 height 1355
click at [711, 461] on li "I don't have an IUD." at bounding box center [784, 479] width 504 height 46
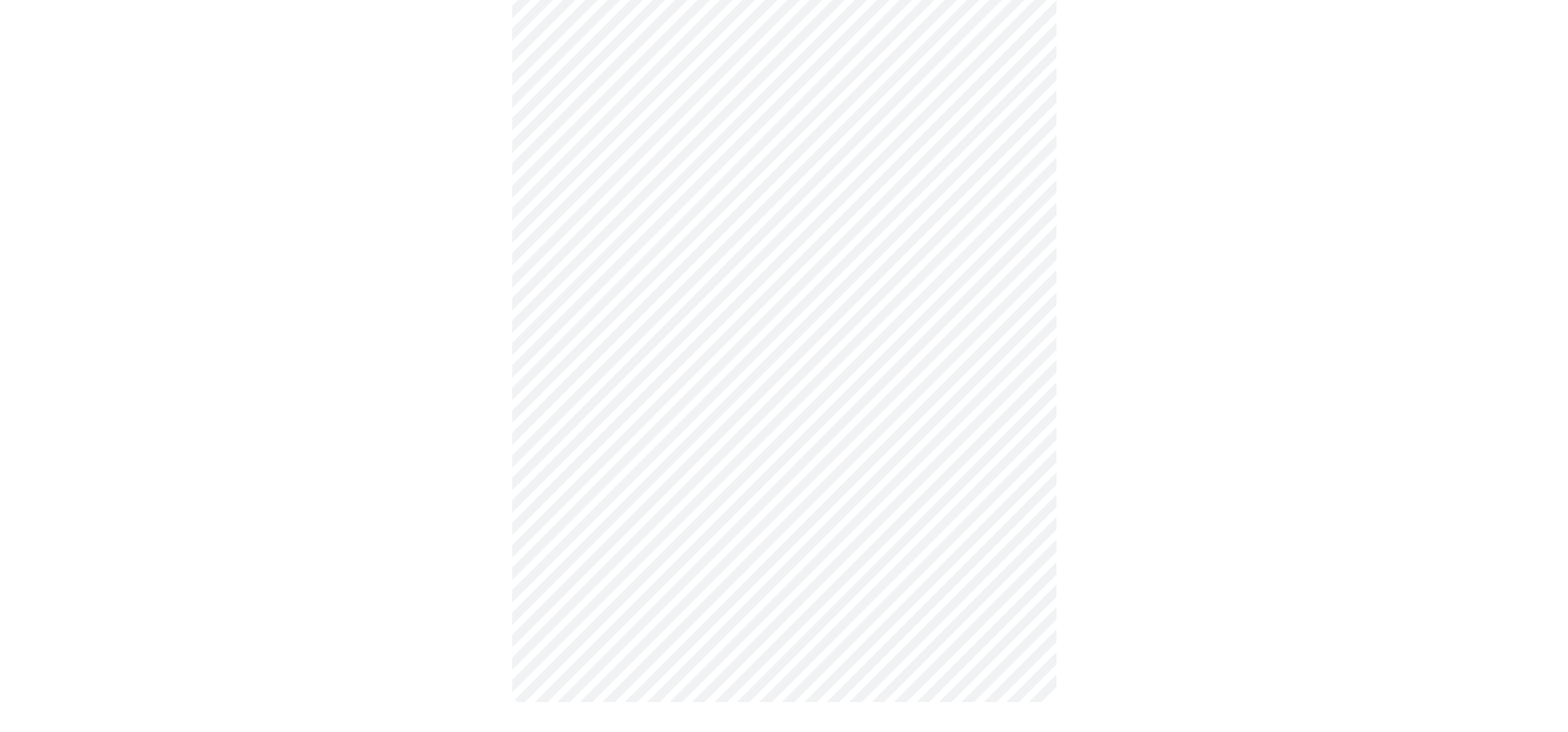
scroll to position [608, 0]
click at [711, 544] on body "MyMenopauseRx Appointments Messaging Labs 1 Uploads Medications Community Refer…" at bounding box center [784, 67] width 1557 height 1340
click at [706, 581] on li "Yes" at bounding box center [779, 586] width 501 height 46
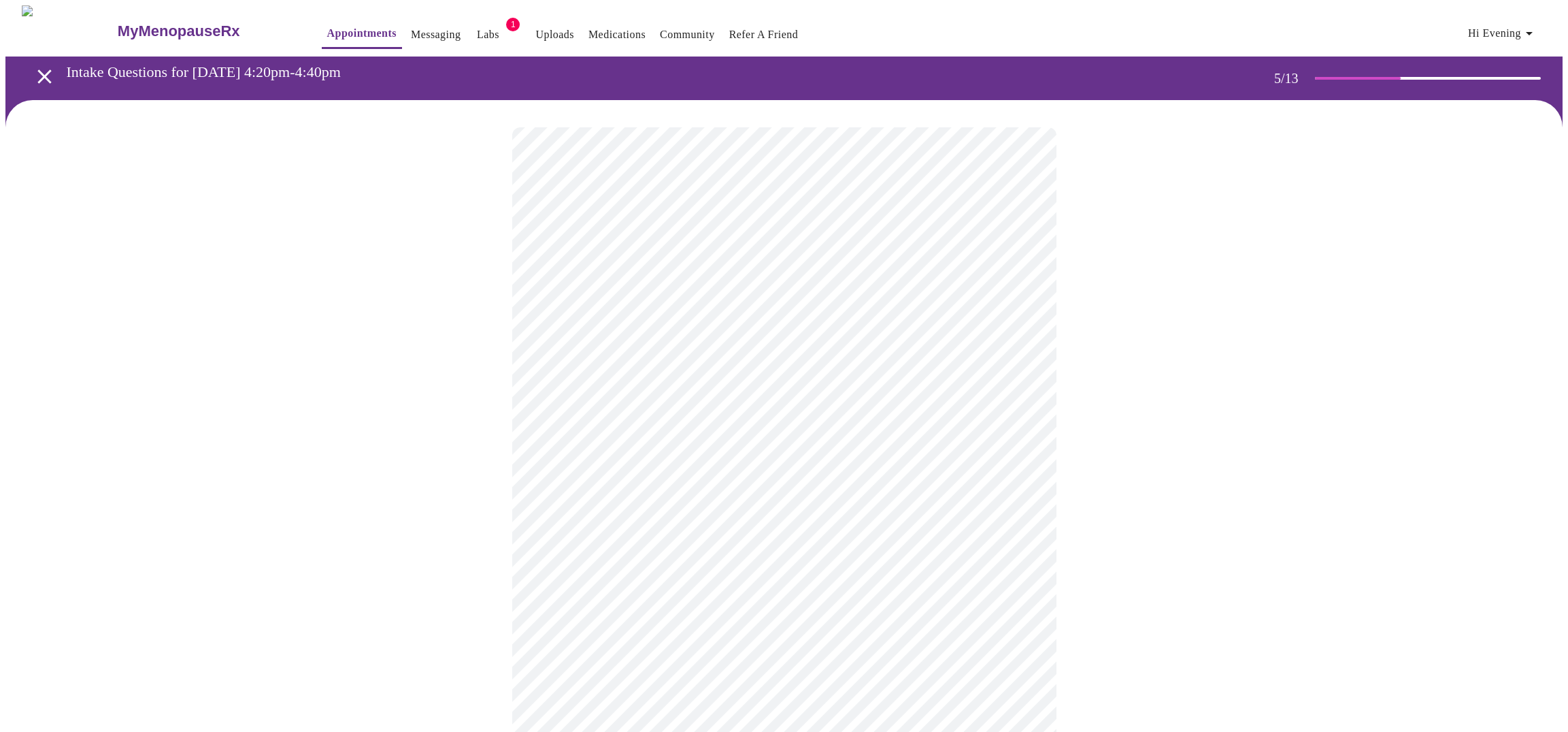
click at [667, 350] on body "MyMenopauseRx Appointments Messaging Labs 1 Uploads Medications Community Refer…" at bounding box center [784, 517] width 1557 height 1024
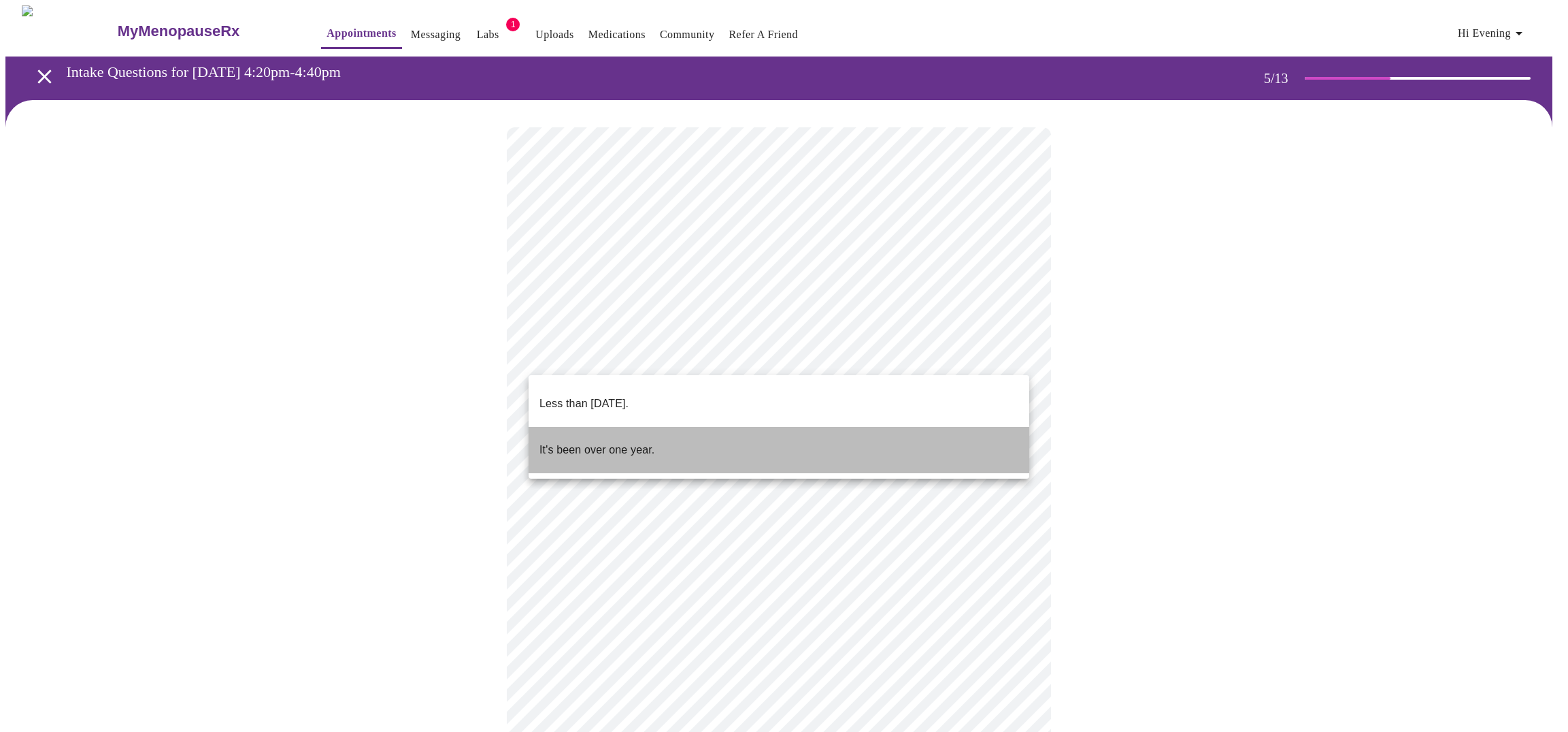
click at [635, 442] on p "It's been over one year." at bounding box center [597, 449] width 115 height 17
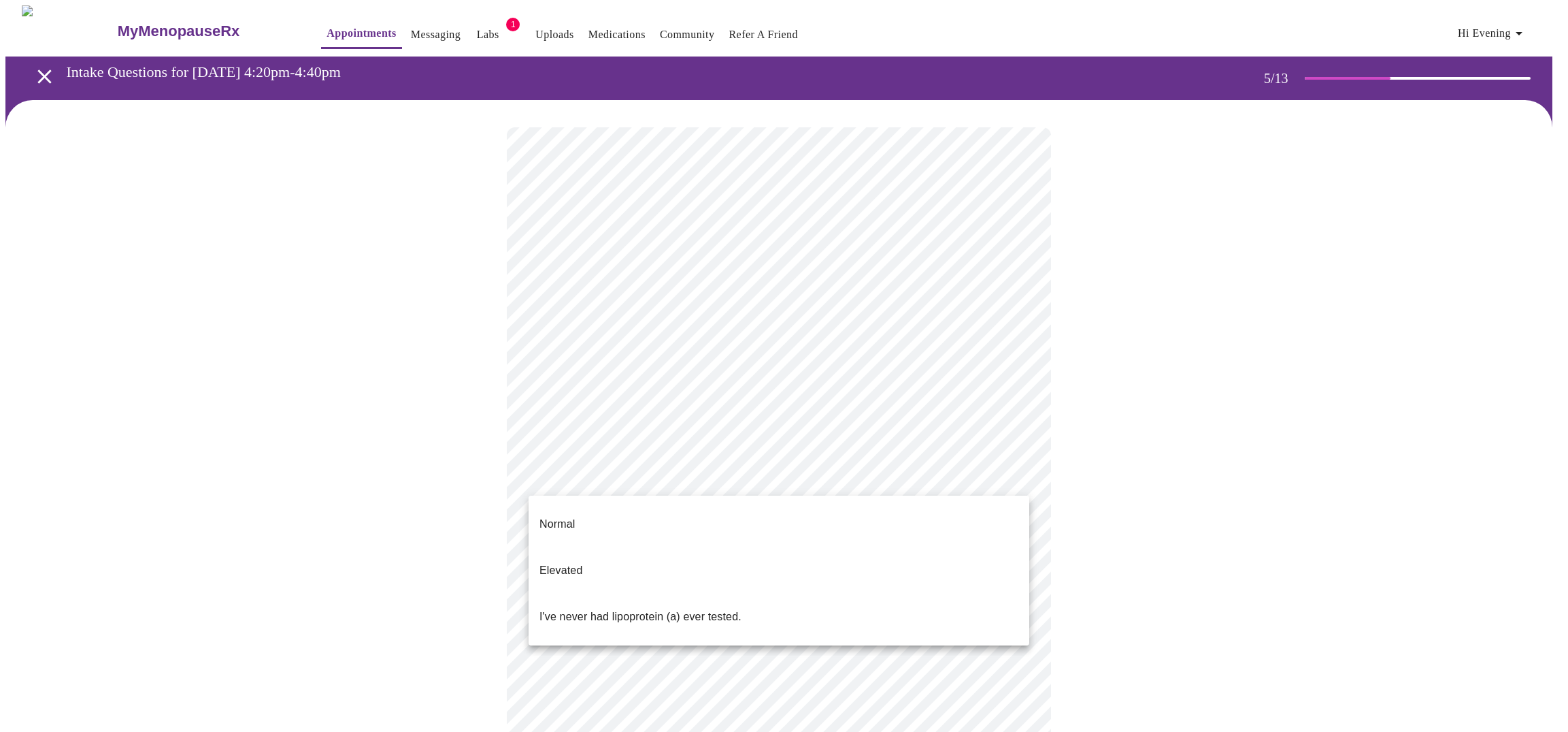
click at [670, 479] on body "MyMenopauseRx Appointments Messaging Labs 1 Uploads Medications Community Refer…" at bounding box center [784, 513] width 1557 height 1015
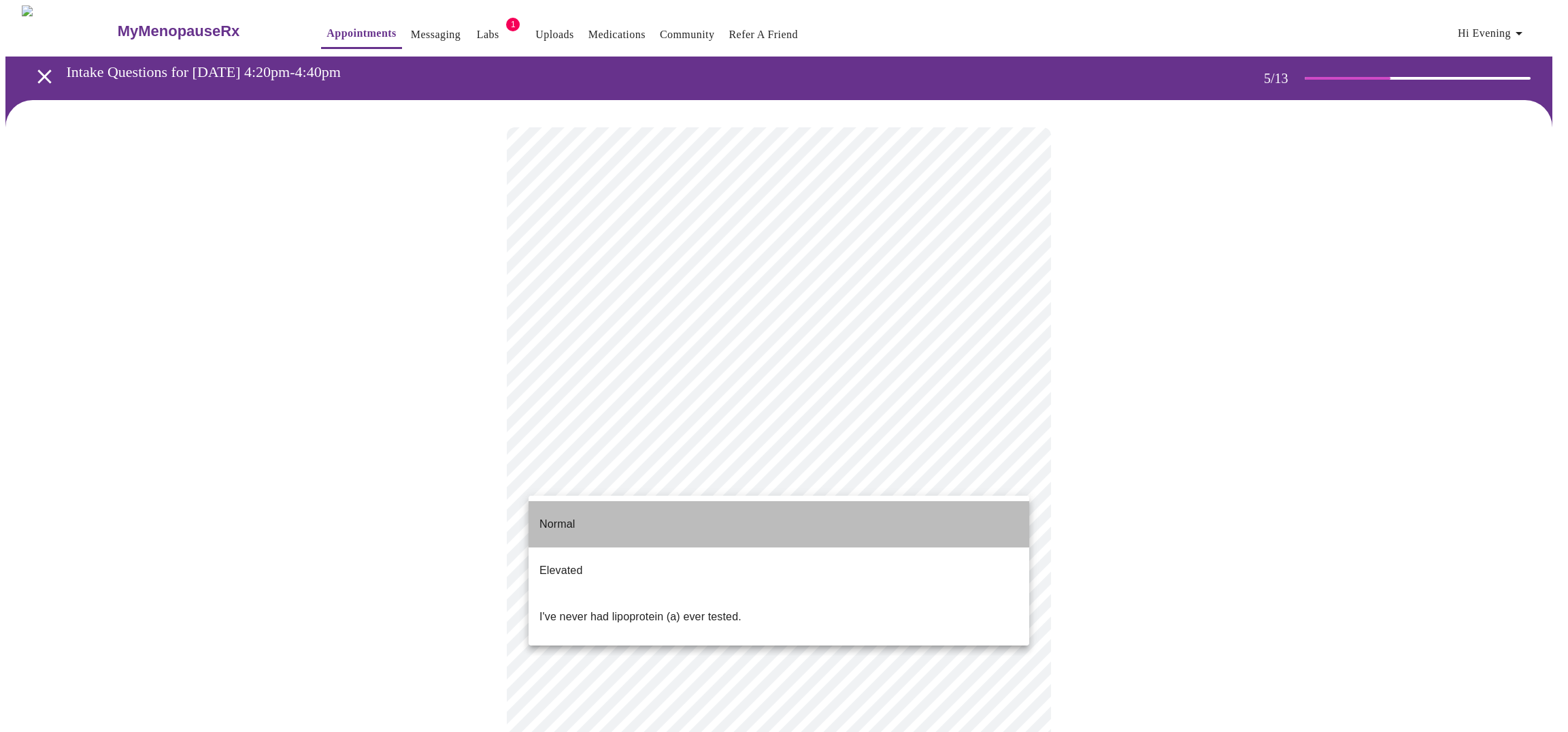
click at [636, 514] on li "Normal" at bounding box center [779, 524] width 501 height 46
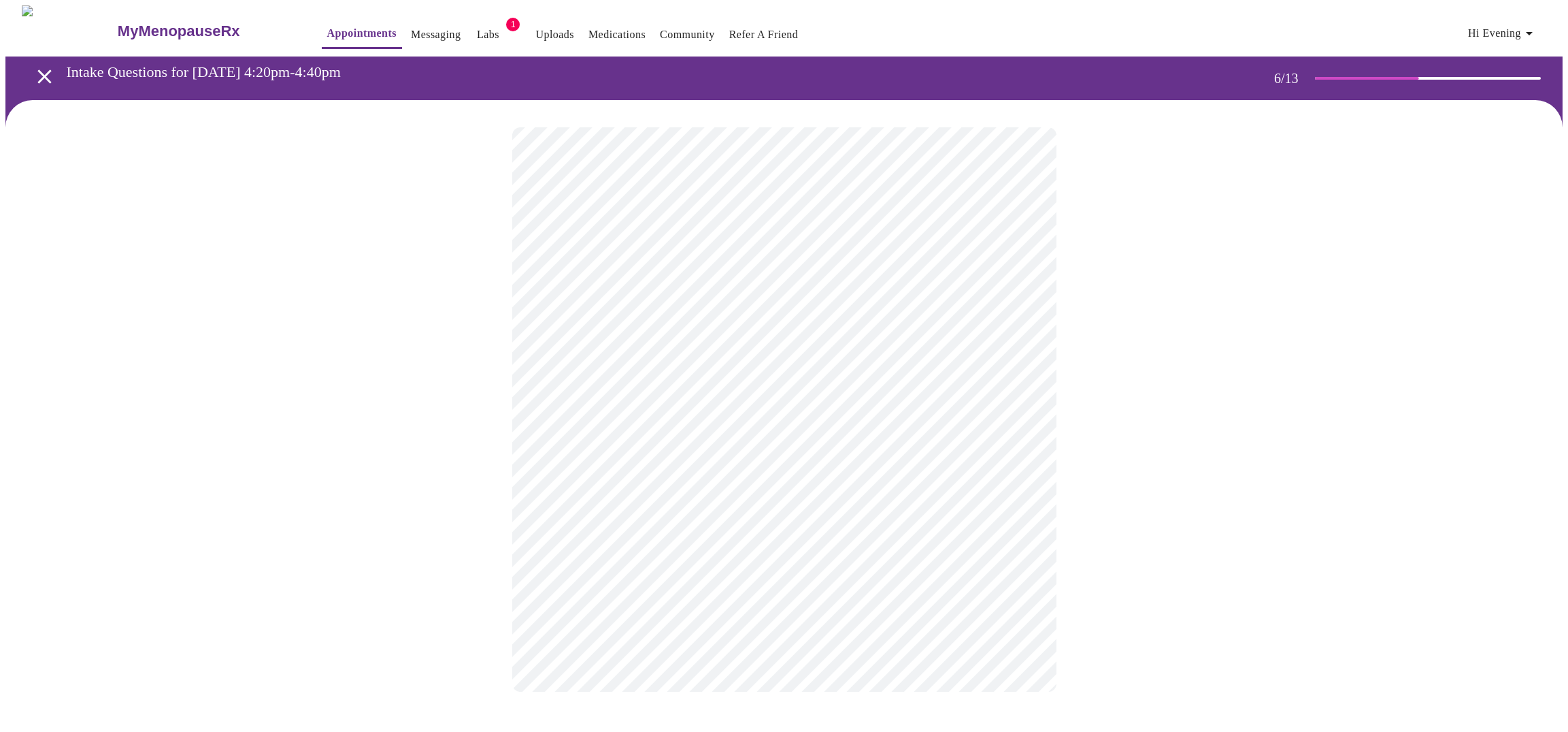
click at [672, 398] on body "MyMenopauseRx Appointments Messaging Labs 1 Uploads Medications Community Refer…" at bounding box center [784, 362] width 1557 height 713
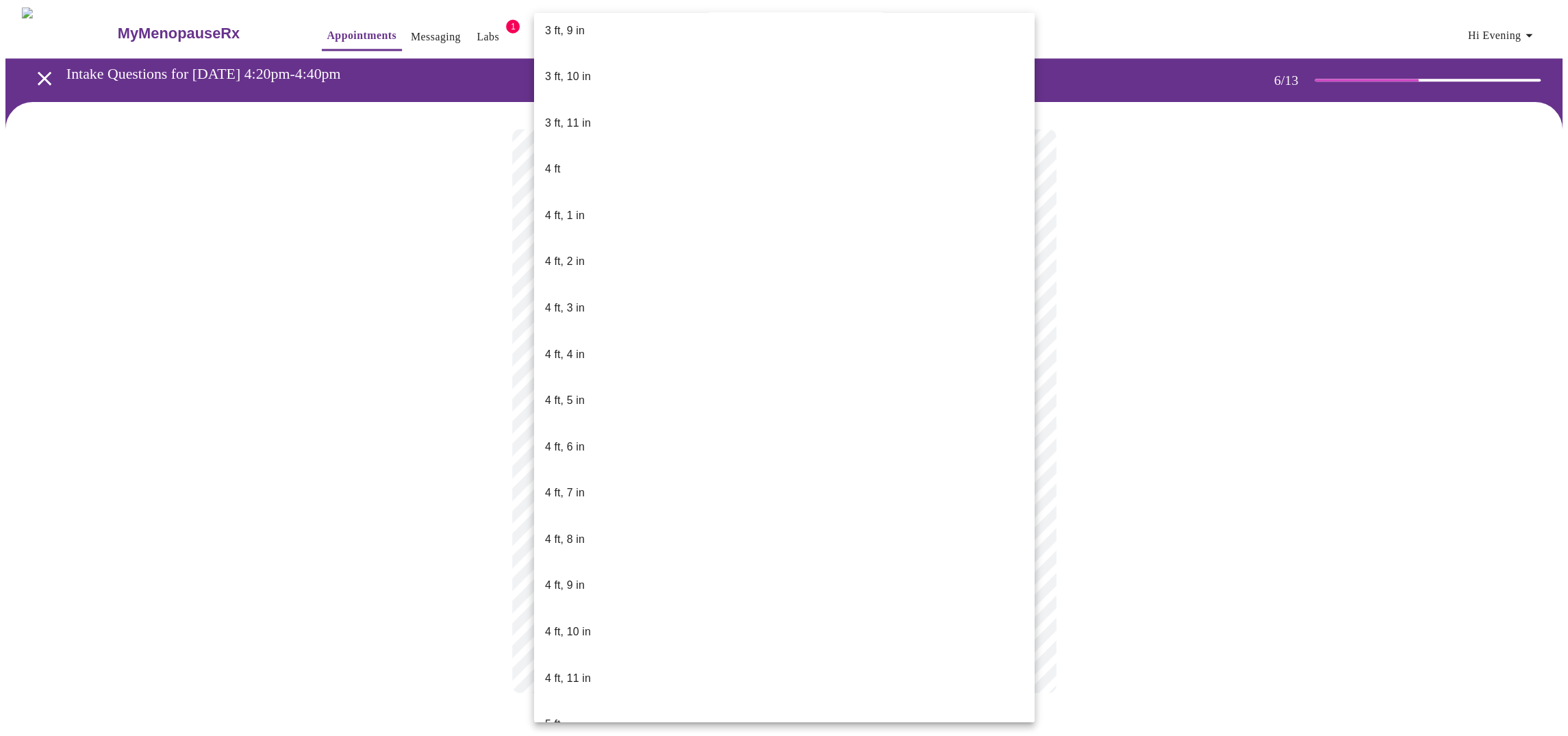
scroll to position [495, 0]
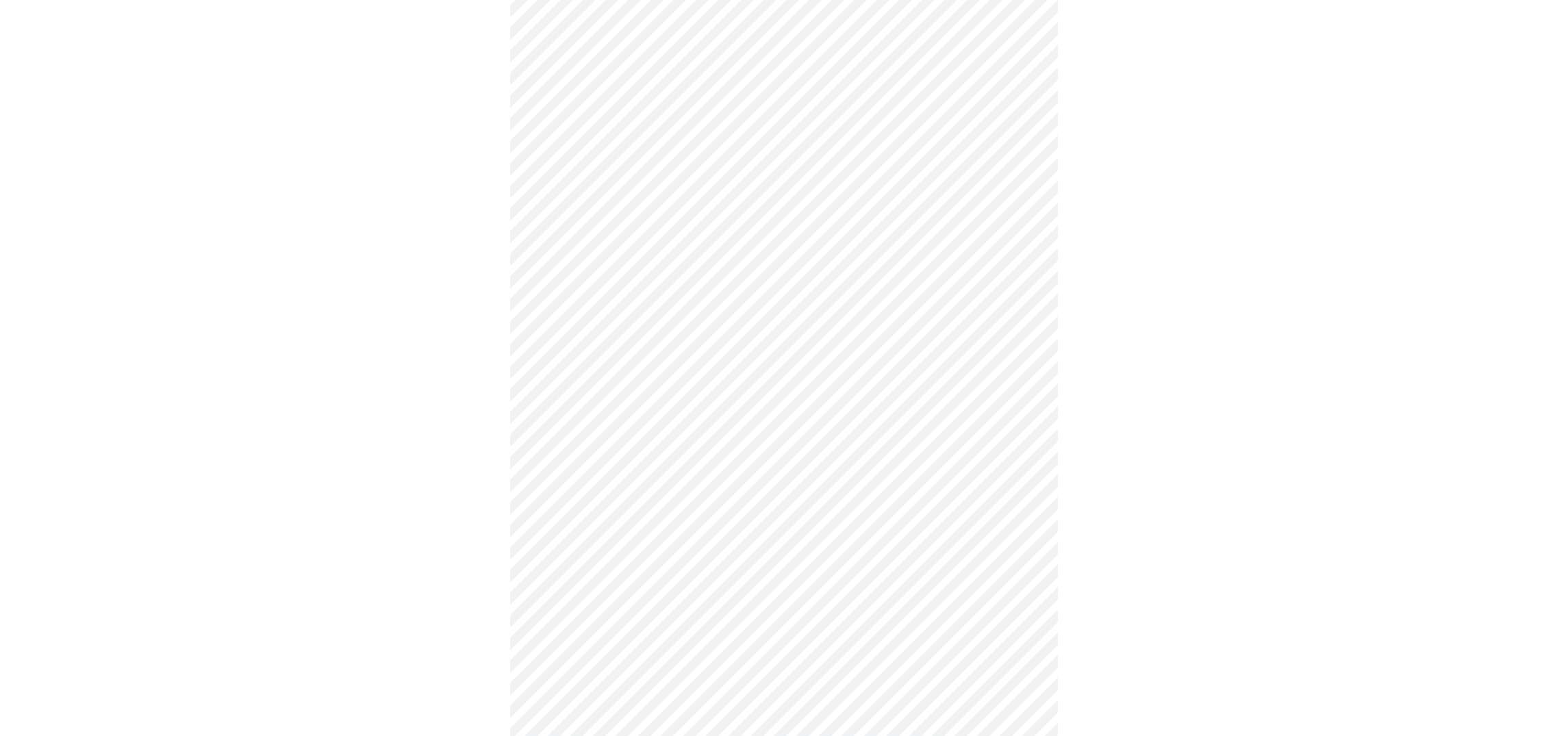
scroll to position [3605, 0]
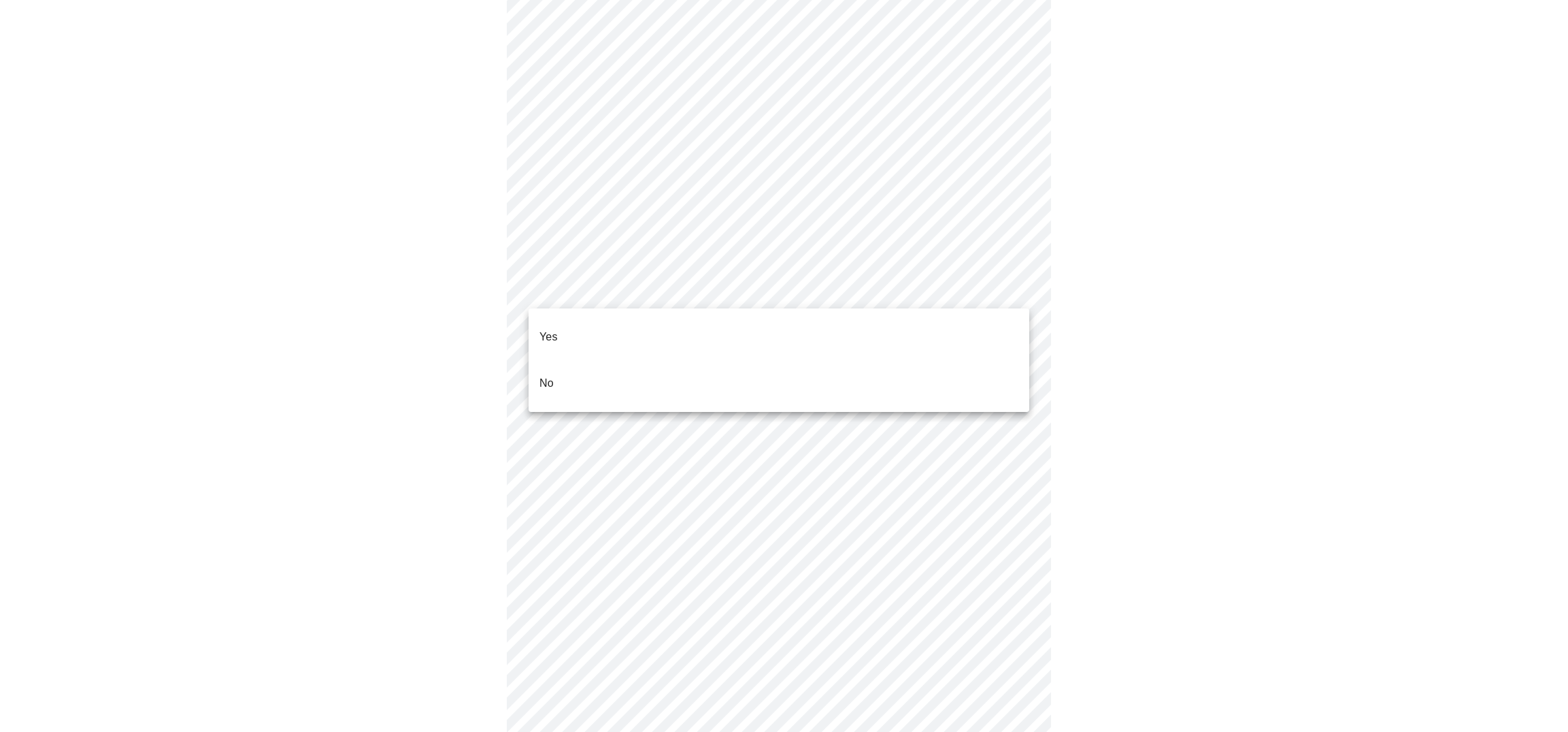
click at [755, 362] on li "No" at bounding box center [779, 383] width 501 height 46
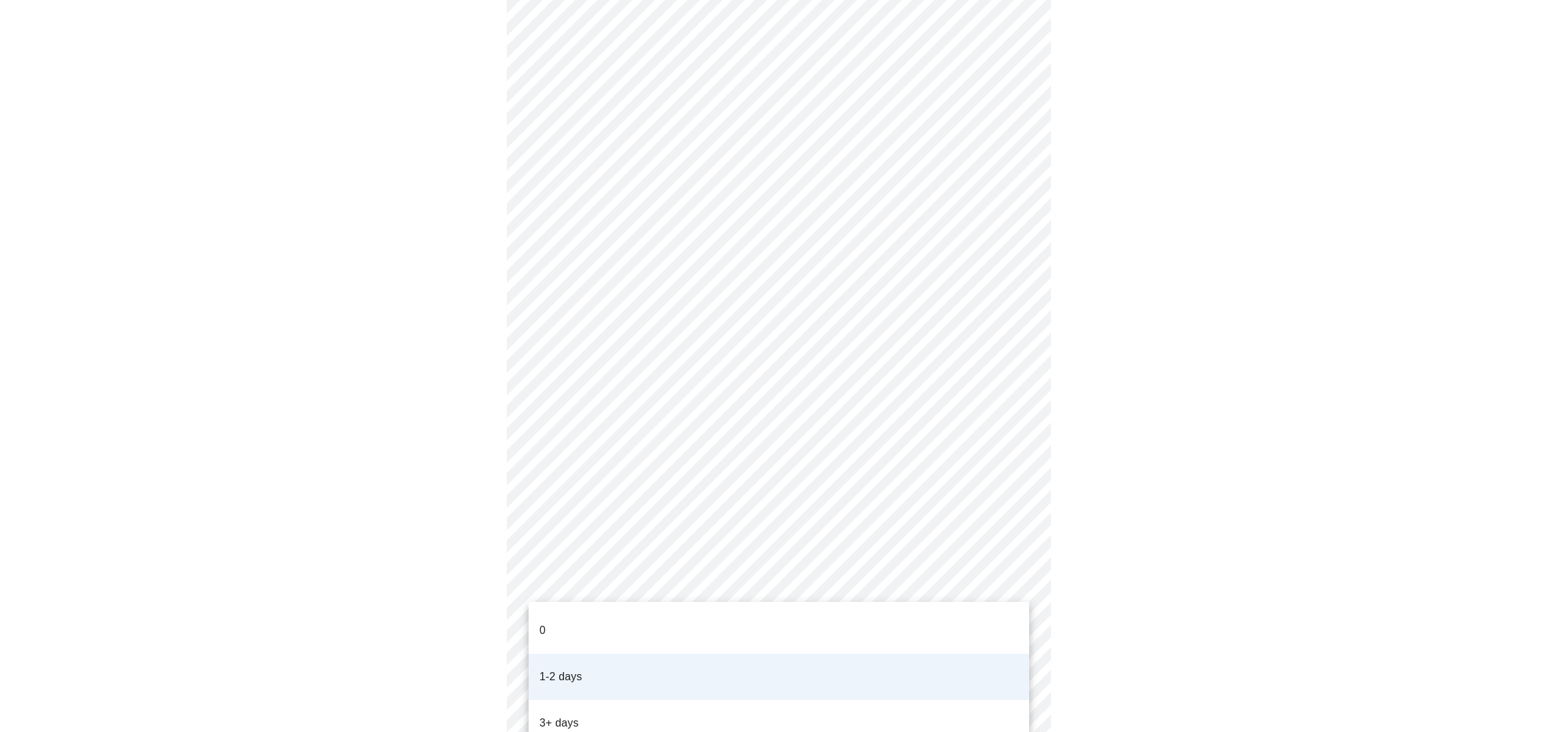
click at [904, 625] on li "0" at bounding box center [779, 630] width 501 height 46
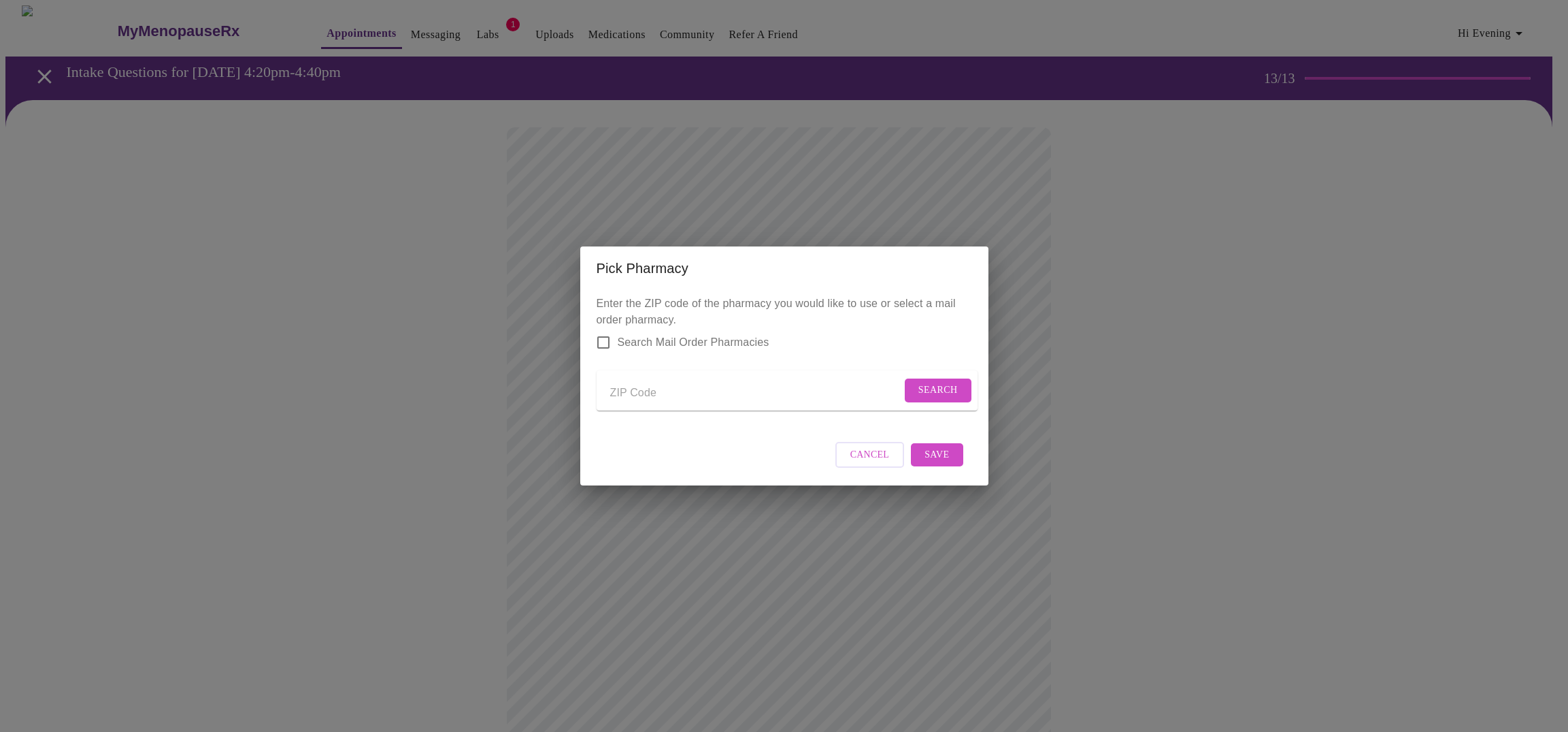
click at [670, 392] on input "Send a message to your care team" at bounding box center [755, 392] width 291 height 22
click at [919, 387] on span "Search" at bounding box center [938, 390] width 40 height 17
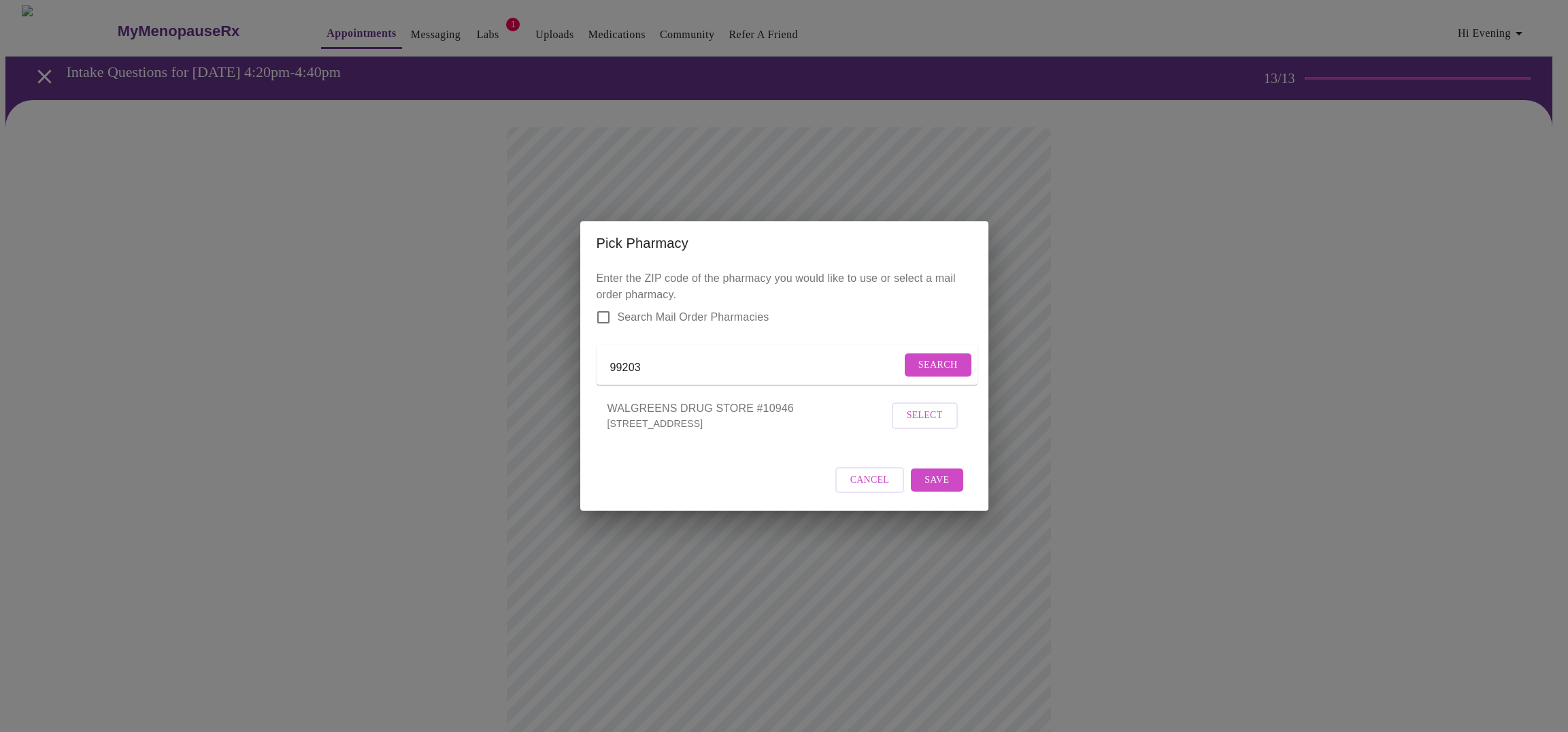
drag, startPoint x: 660, startPoint y: 366, endPoint x: 602, endPoint y: 366, distance: 58.0
click at [602, 366] on form "99203 Search" at bounding box center [787, 366] width 381 height 40
click at [920, 359] on span "Search" at bounding box center [938, 366] width 40 height 17
drag, startPoint x: 717, startPoint y: 365, endPoint x: 602, endPoint y: 358, distance: 115.2
click at [602, 358] on form "CVS 29th spokane Search" at bounding box center [787, 366] width 381 height 40
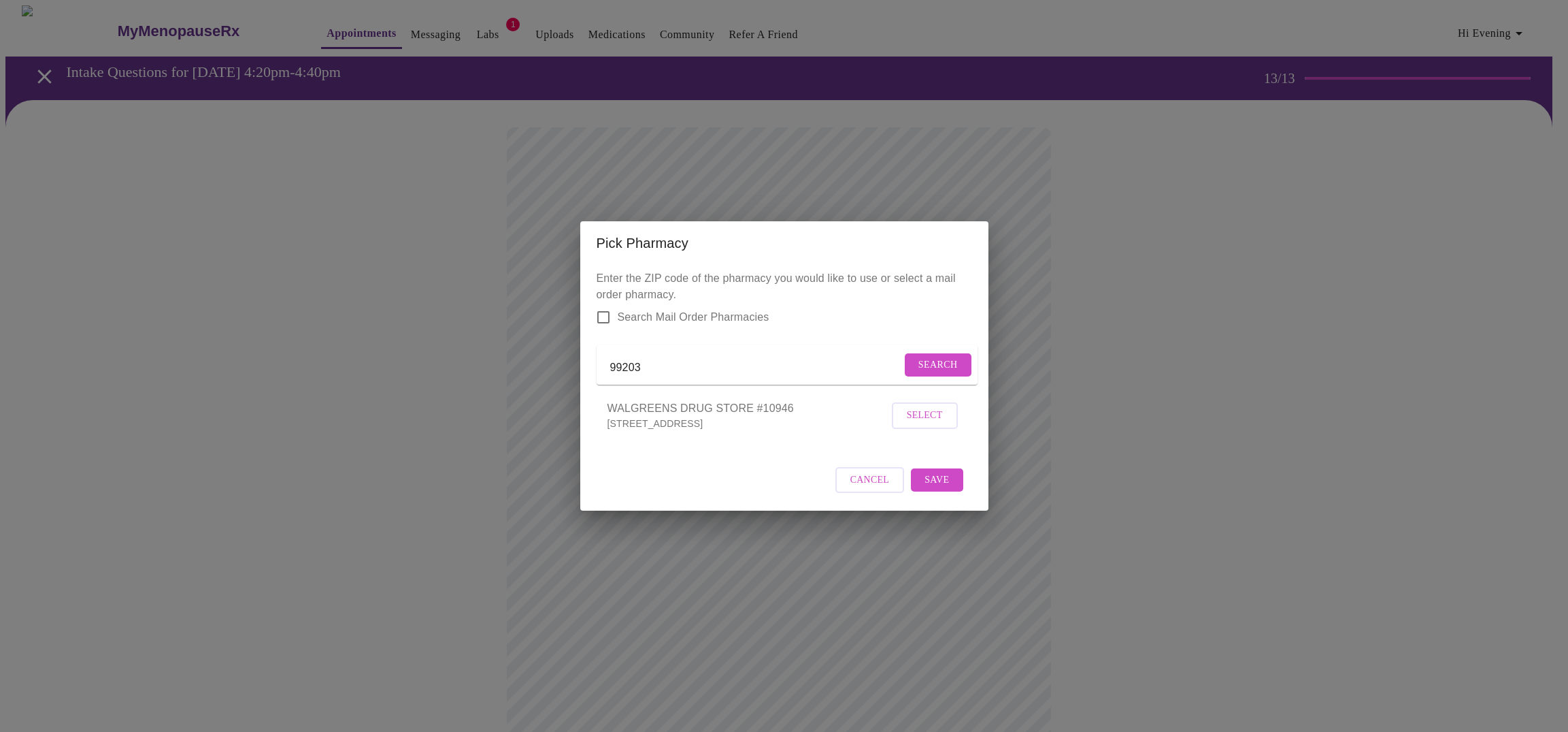
type input "99203"
click at [940, 357] on span "Search" at bounding box center [938, 366] width 40 height 17
click at [859, 488] on span "Cancel" at bounding box center [870, 481] width 40 height 17
drag, startPoint x: 646, startPoint y: 369, endPoint x: 631, endPoint y: 364, distance: 15.8
click at [631, 364] on input "99203" at bounding box center [755, 368] width 291 height 22
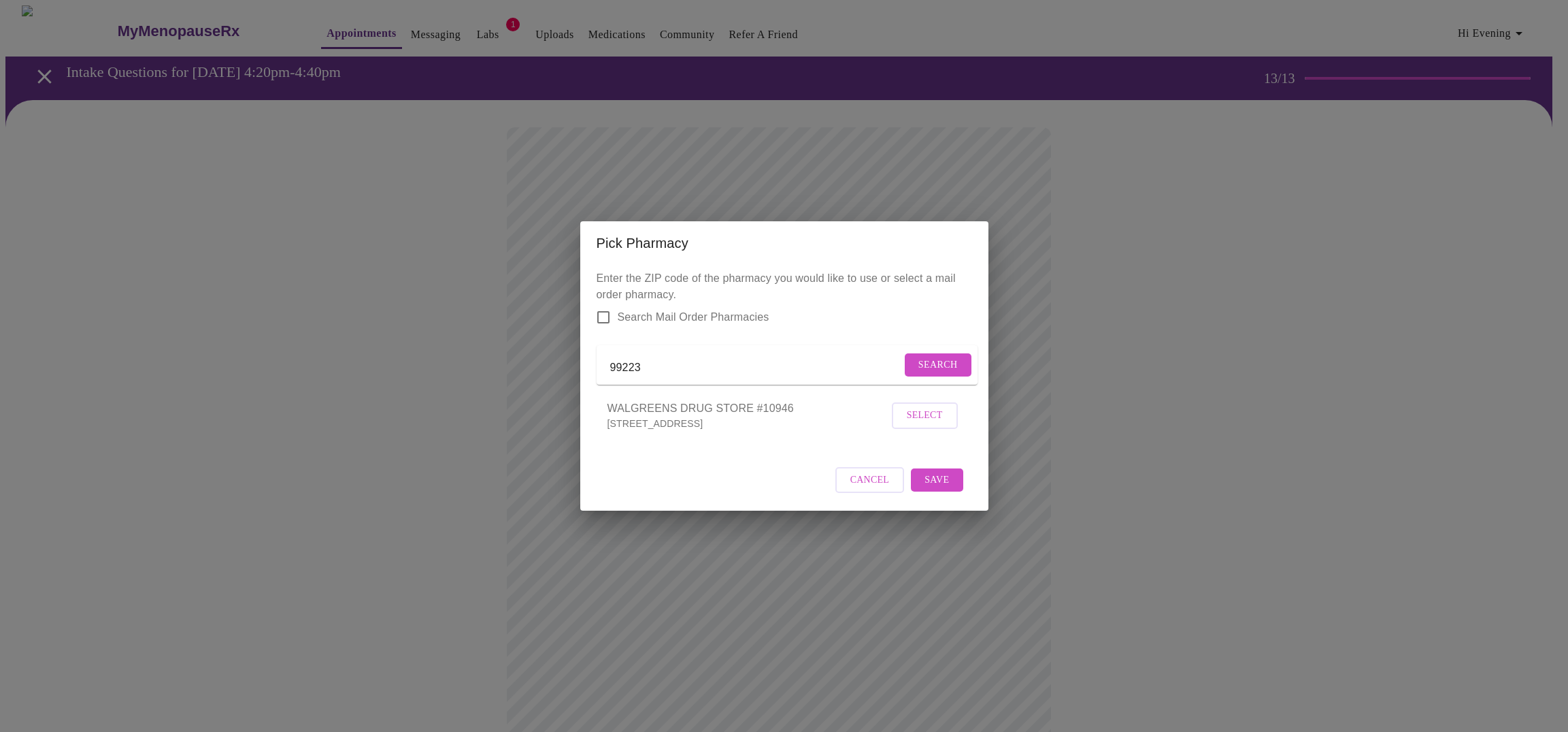
type input "99223"
click at [936, 369] on span "Search" at bounding box center [938, 366] width 40 height 17
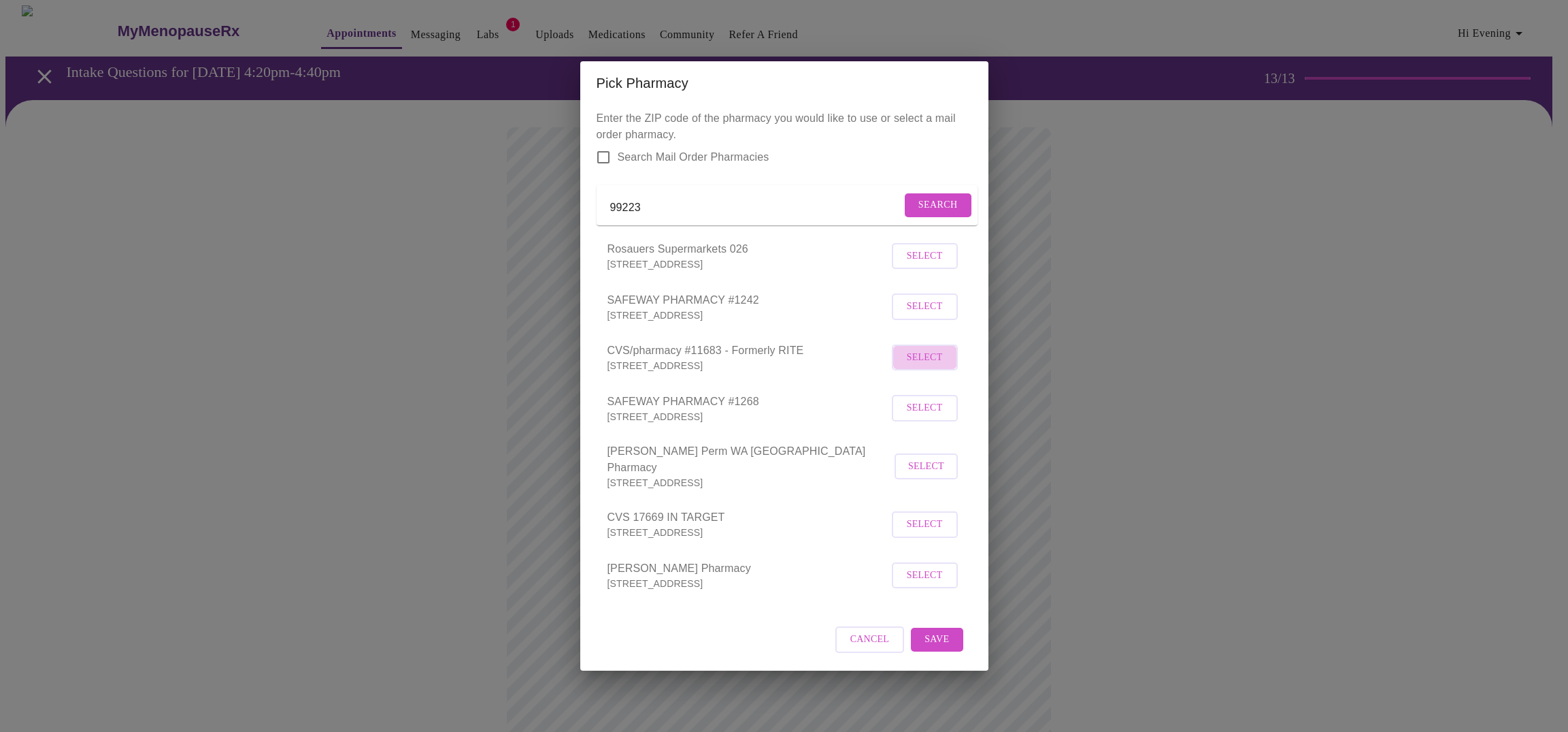
click at [917, 366] on span "Select" at bounding box center [925, 358] width 36 height 17
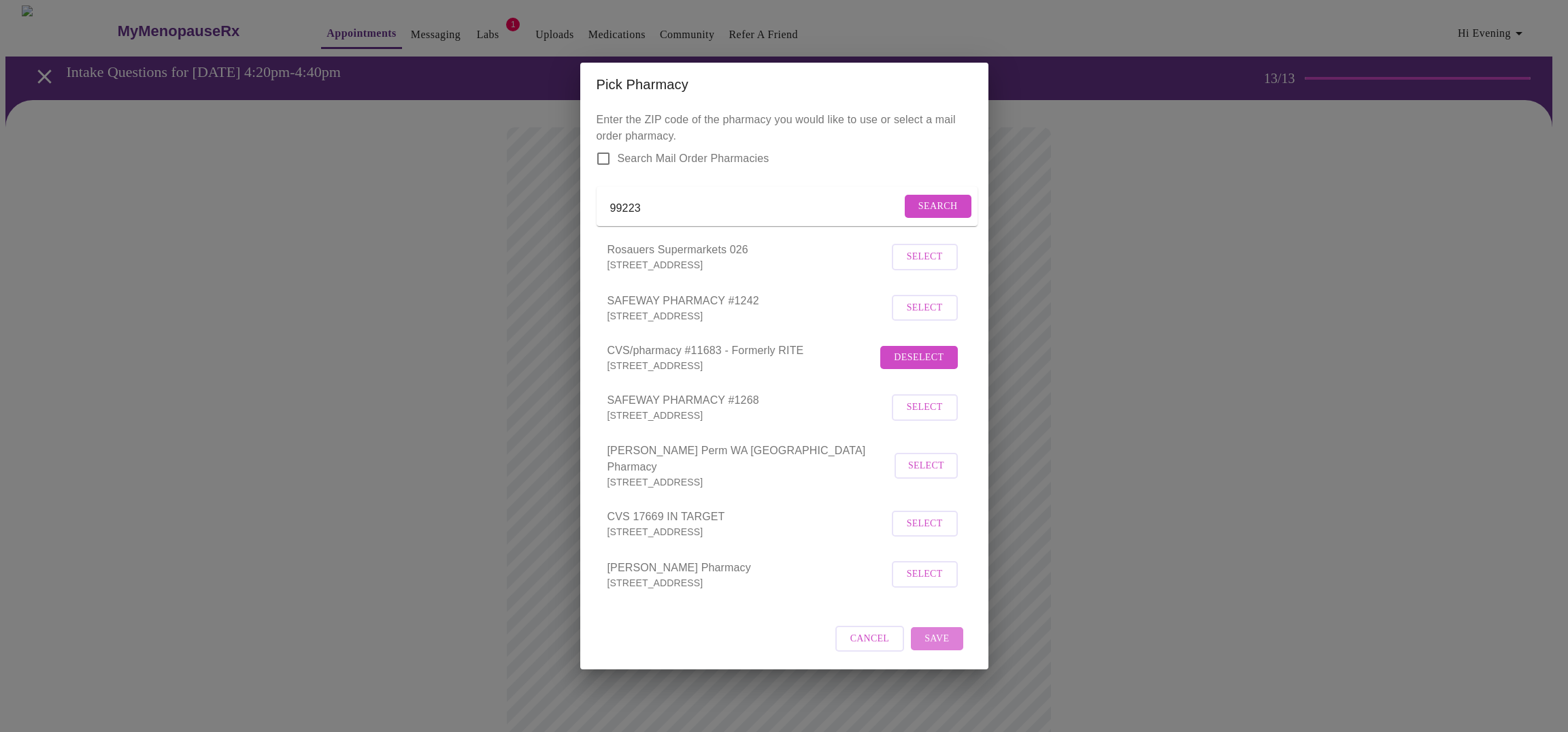
click at [937, 647] on span "Save" at bounding box center [937, 639] width 25 height 17
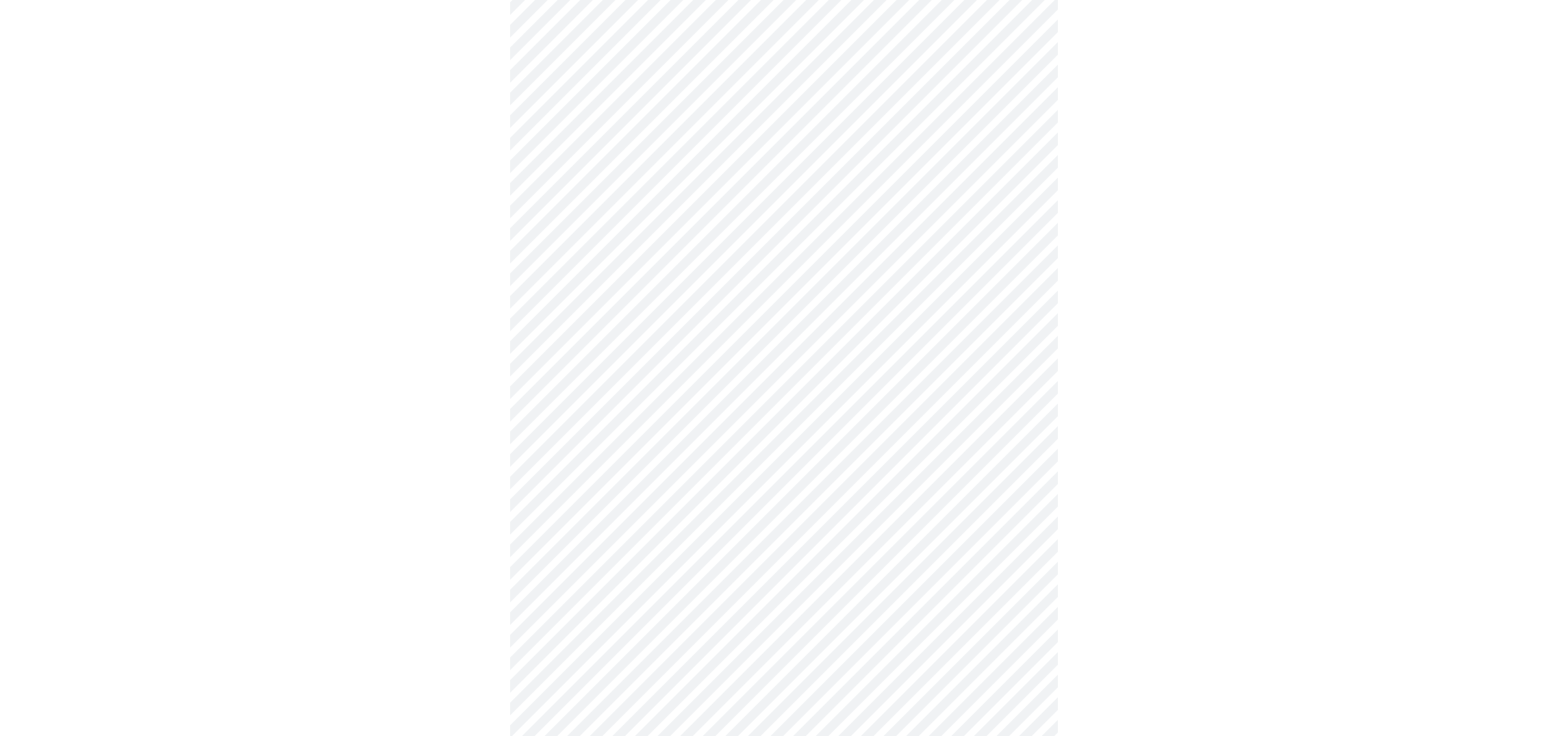
scroll to position [384, 0]
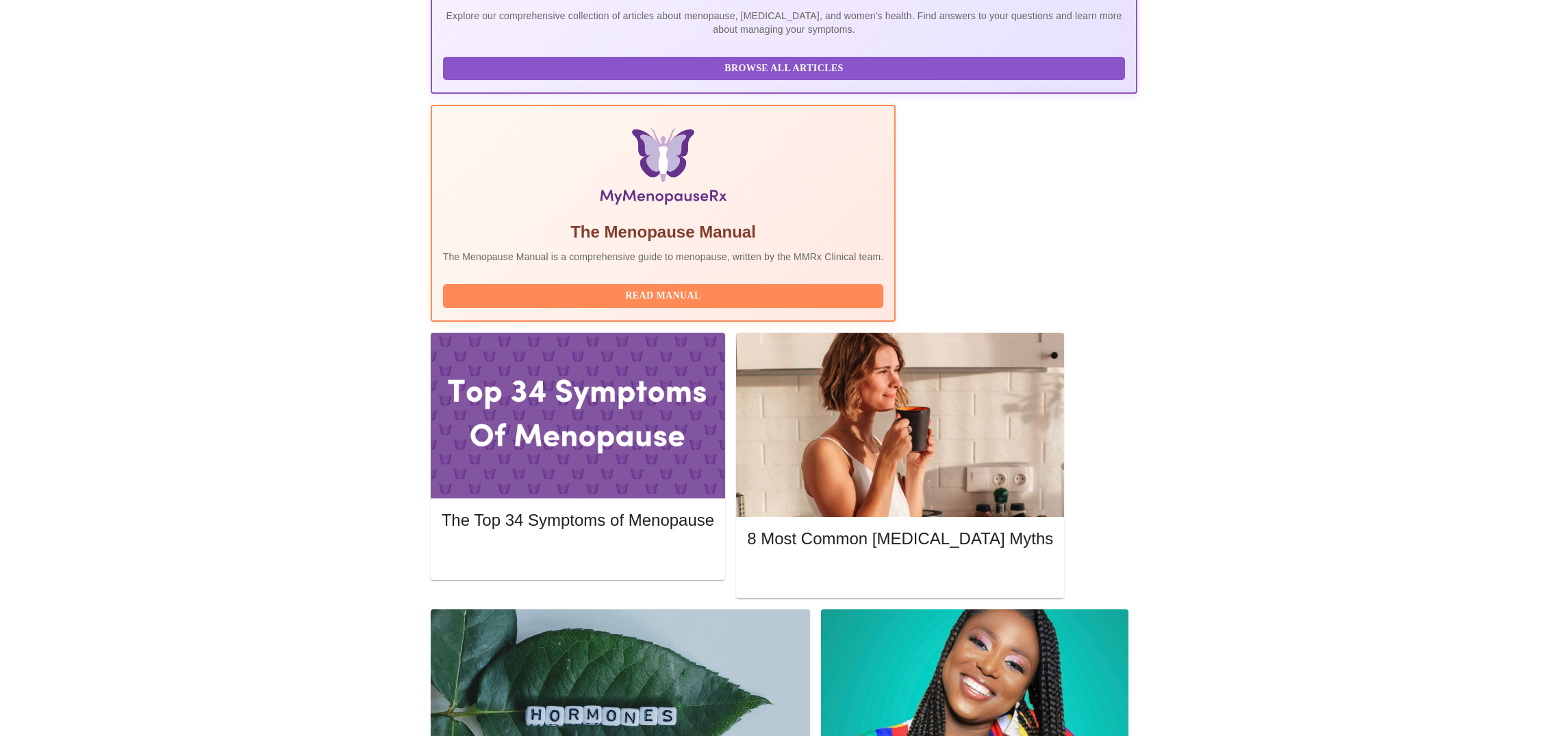
scroll to position [304, 0]
